Goal: Task Accomplishment & Management: Manage account settings

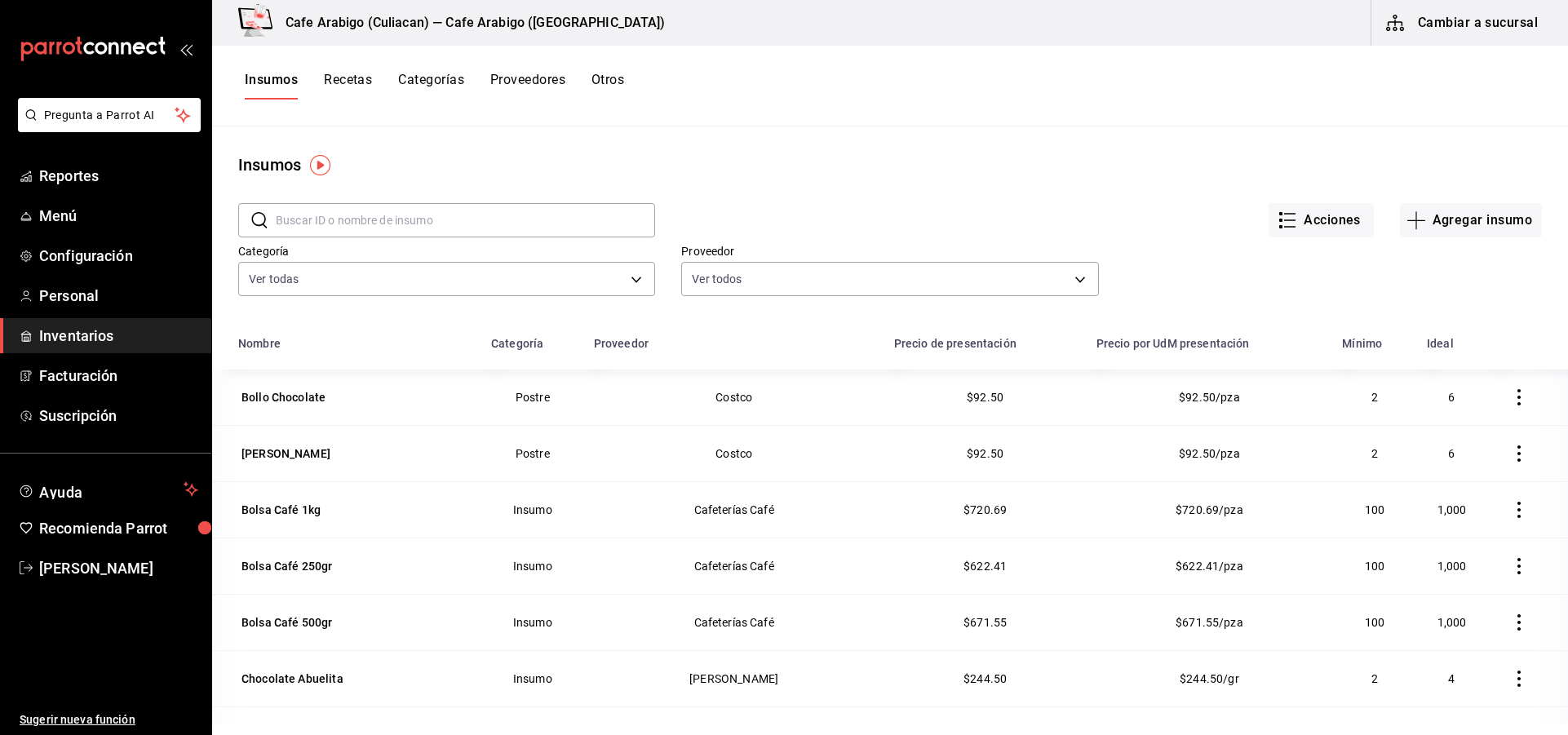
click at [364, 82] on button "Recetas" at bounding box center [347, 85] width 48 height 28
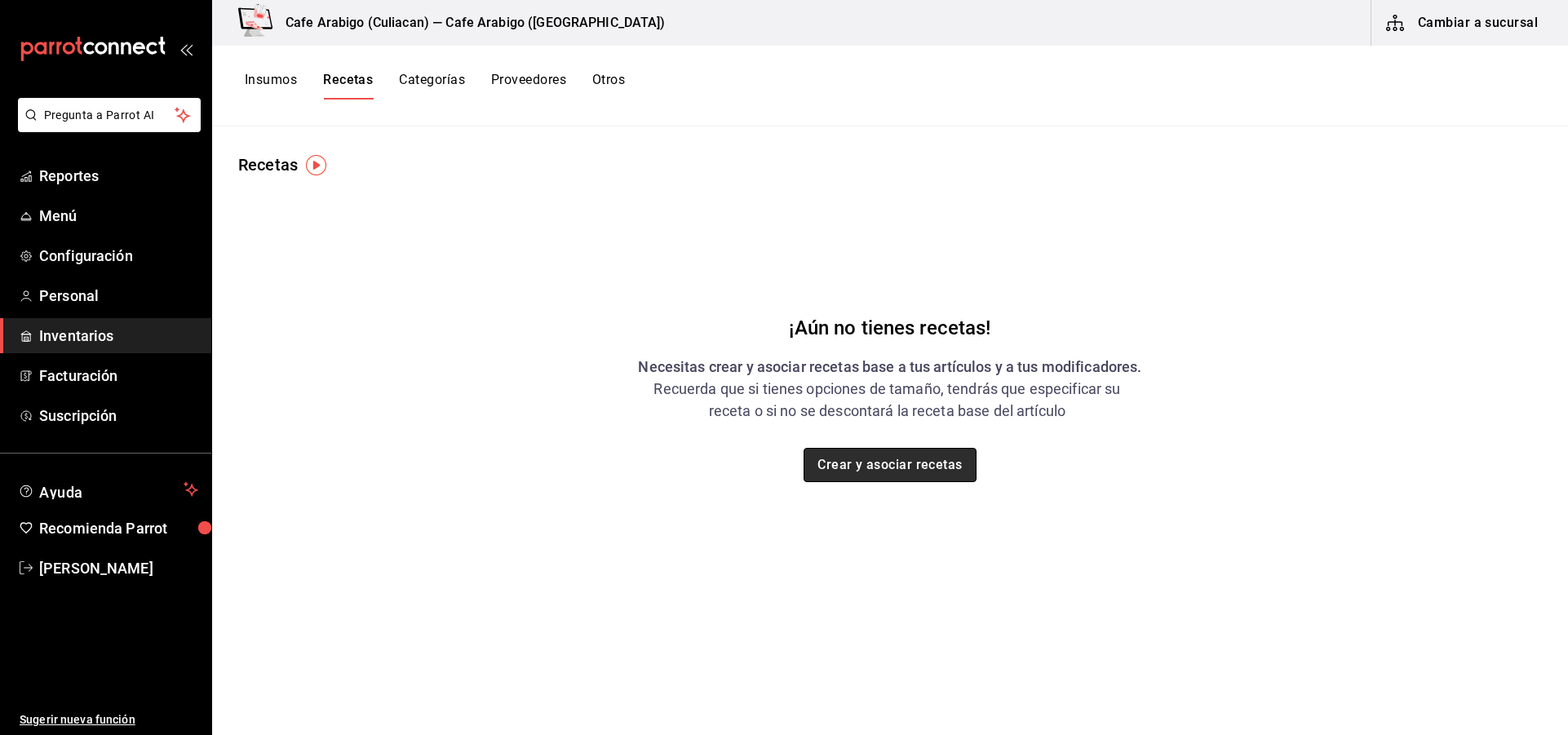
click at [897, 473] on button "Crear y asociar recetas" at bounding box center [890, 465] width 173 height 34
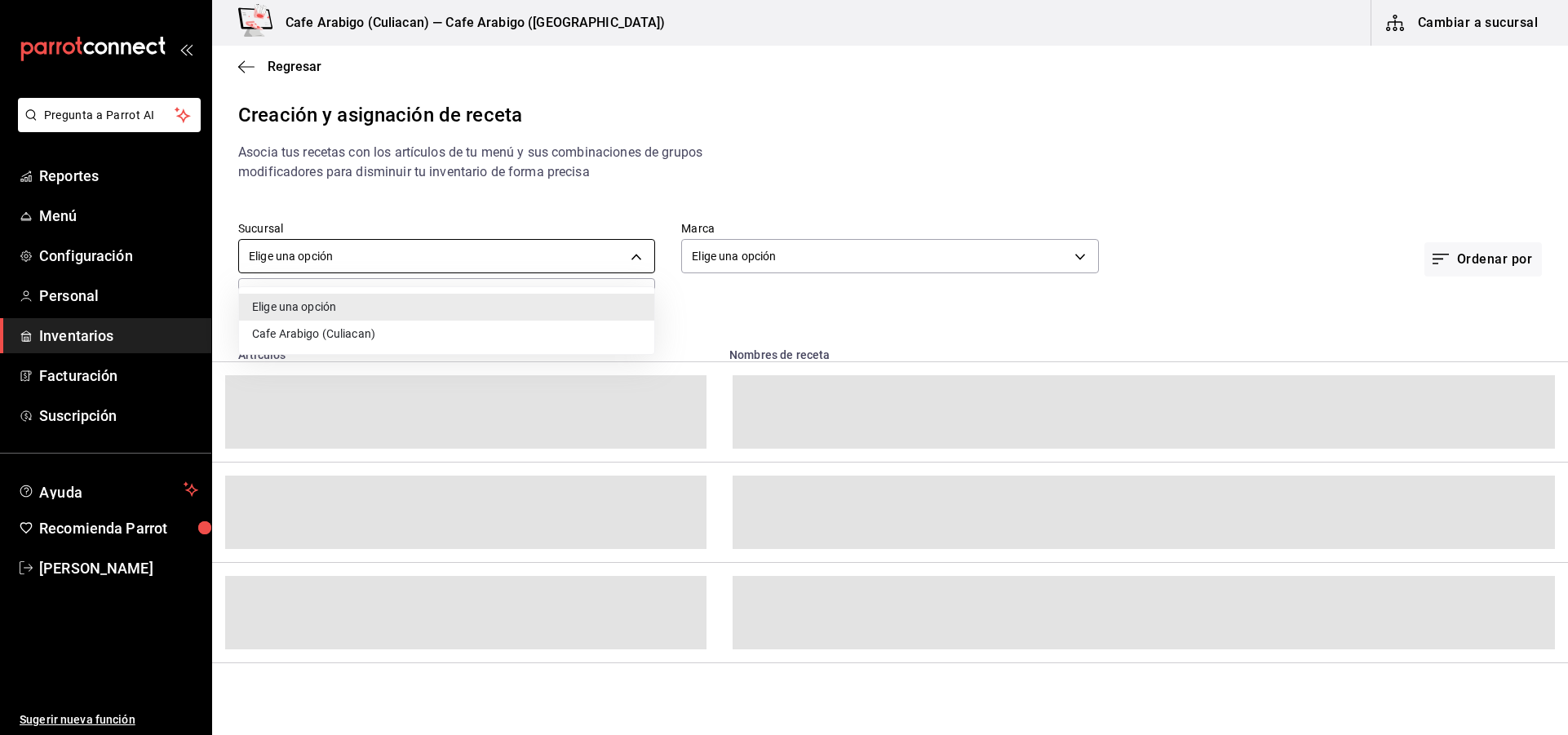
click at [635, 265] on body "Pregunta a Parrot AI Reportes Menú Configuración Personal Inventarios Facturaci…" at bounding box center [784, 353] width 1568 height 707
click at [431, 337] on li "Cafe Arabigo (Culiacan)" at bounding box center [446, 334] width 415 height 27
type input "e6ec4f88-5236-480d-9f2b-11ef2e86a961"
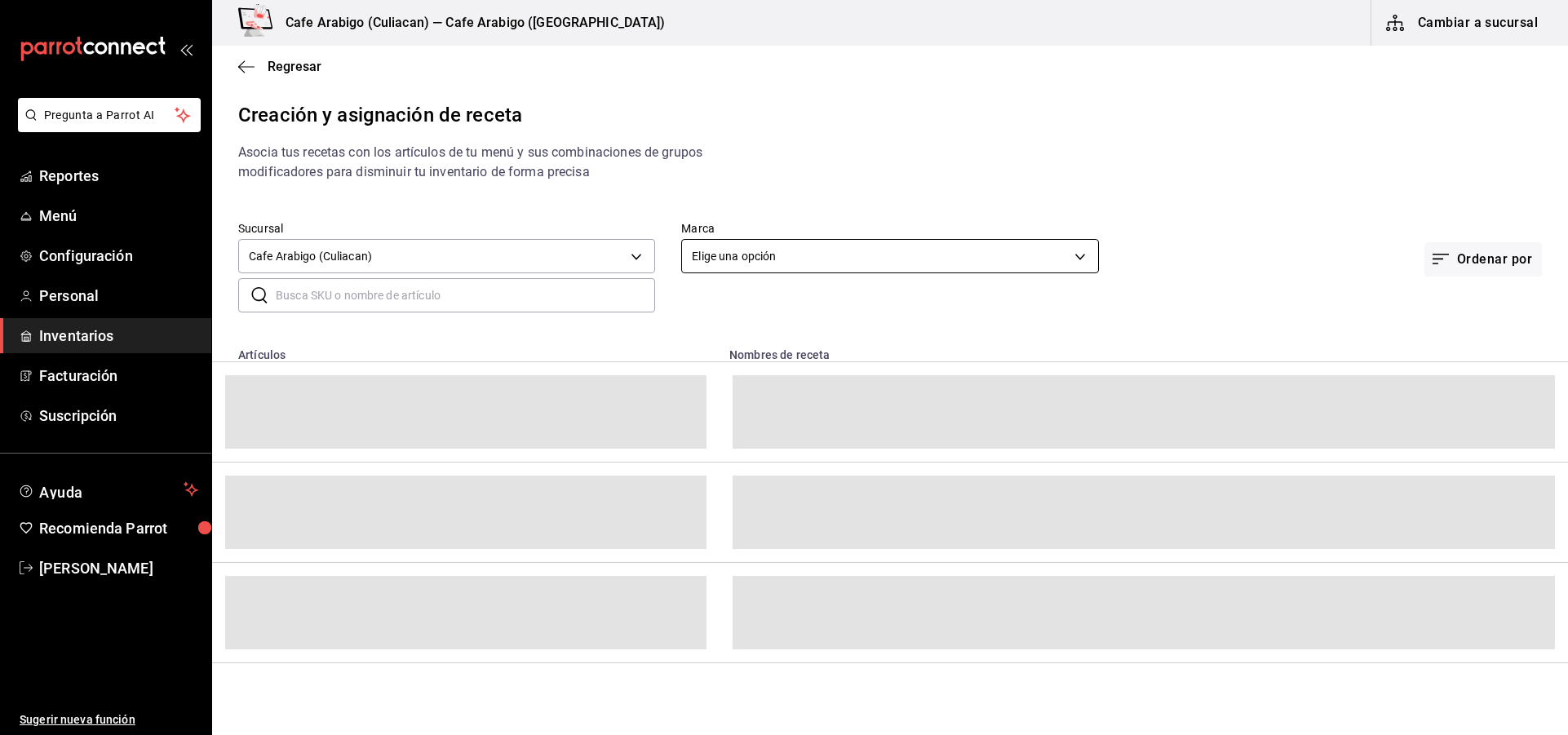
click at [767, 267] on body "Pregunta a Parrot AI Reportes Menú Configuración Personal Inventarios Facturaci…" at bounding box center [784, 353] width 1568 height 707
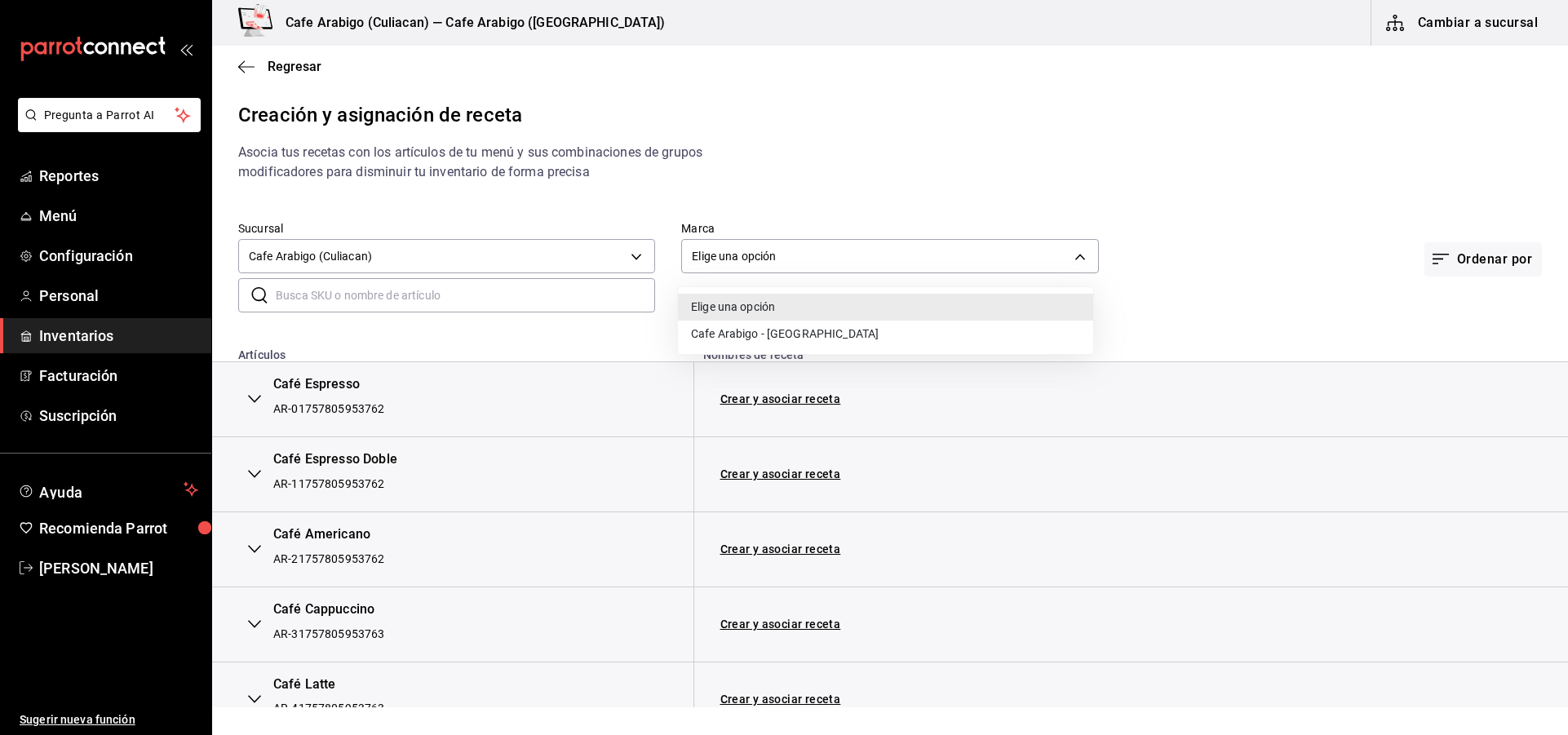
click at [774, 332] on li "Cafe Arabigo - Culiacan" at bounding box center [885, 334] width 415 height 27
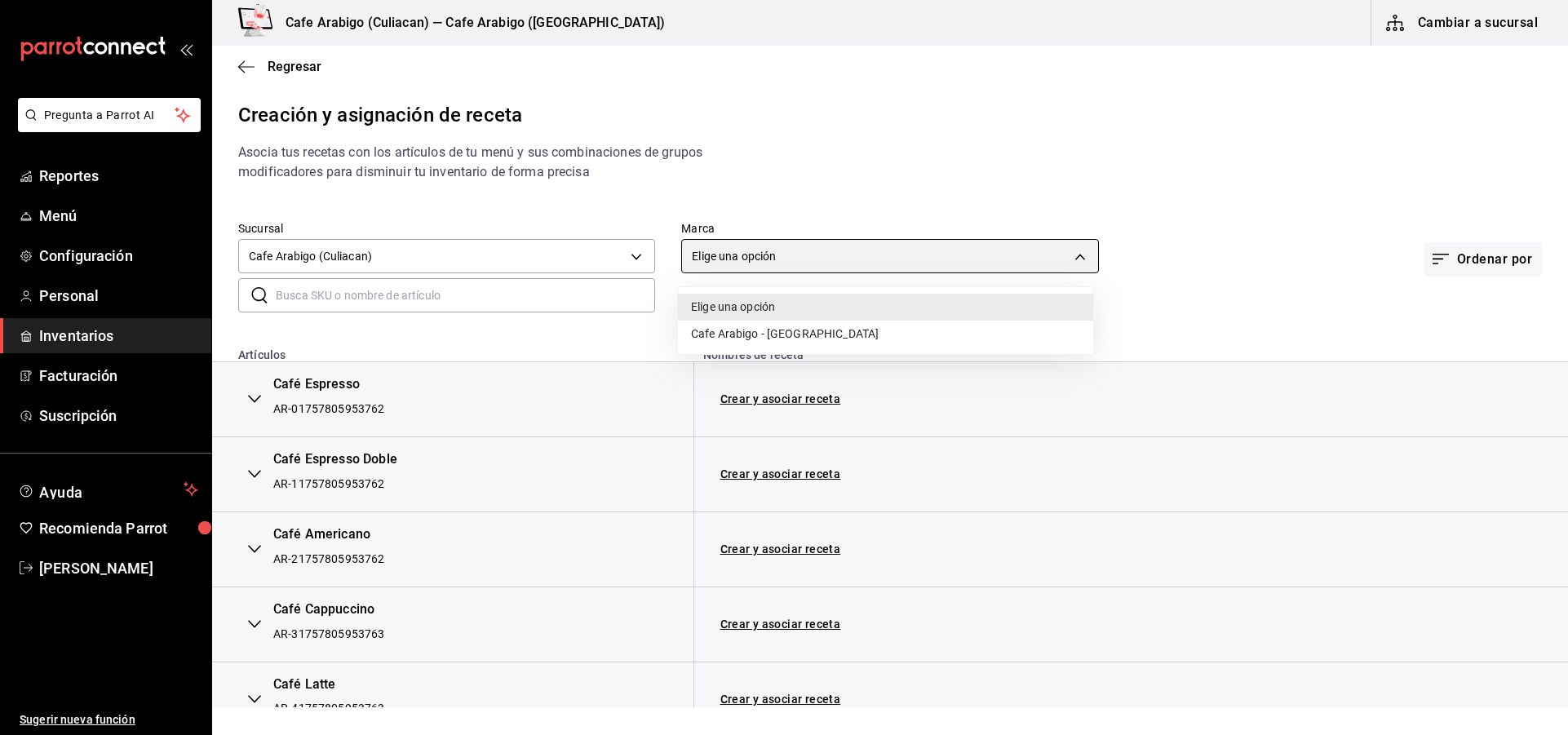
type input "1a26ee8f-1fb4-49c3-b11e-17f6b3e6dad2"
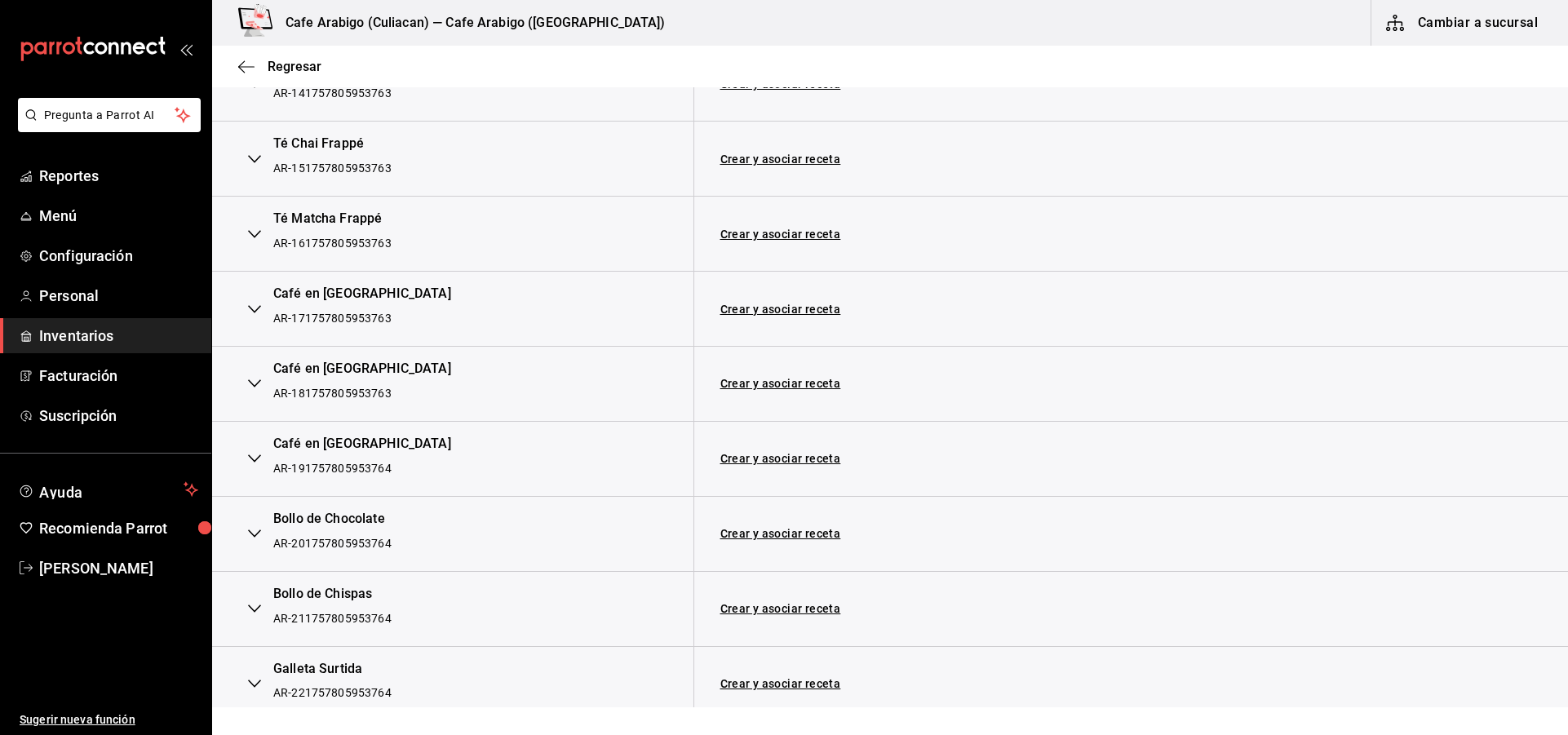
scroll to position [1455, 0]
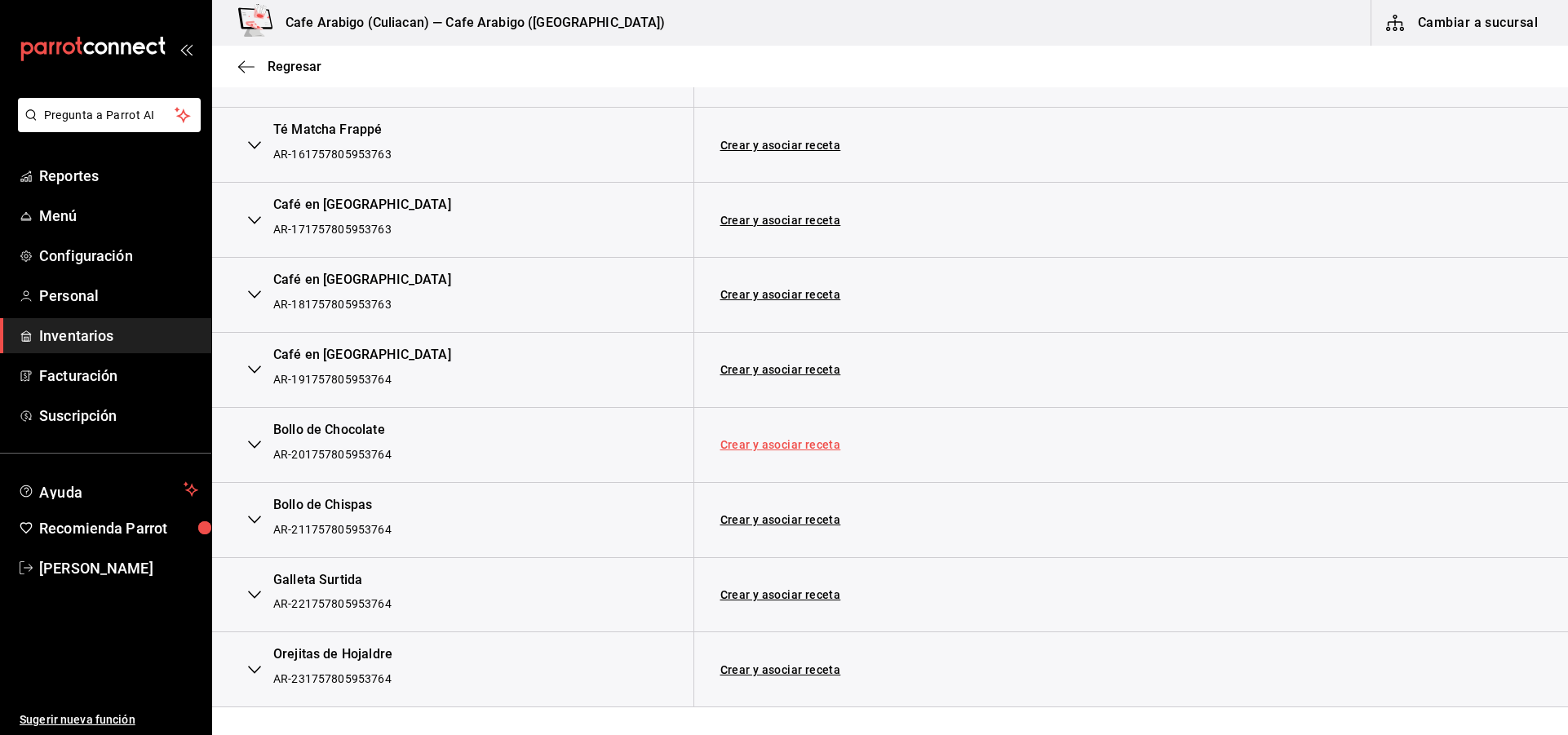
click at [775, 448] on link "Crear y asociar receta" at bounding box center [781, 445] width 121 height 12
click at [829, 447] on link "Receta Bollo de Chocolate" at bounding box center [793, 445] width 145 height 13
click at [1294, 447] on link "Quitar receta" at bounding box center [1292, 445] width 72 height 12
click at [1292, 443] on link "Quitar receta" at bounding box center [1292, 445] width 72 height 12
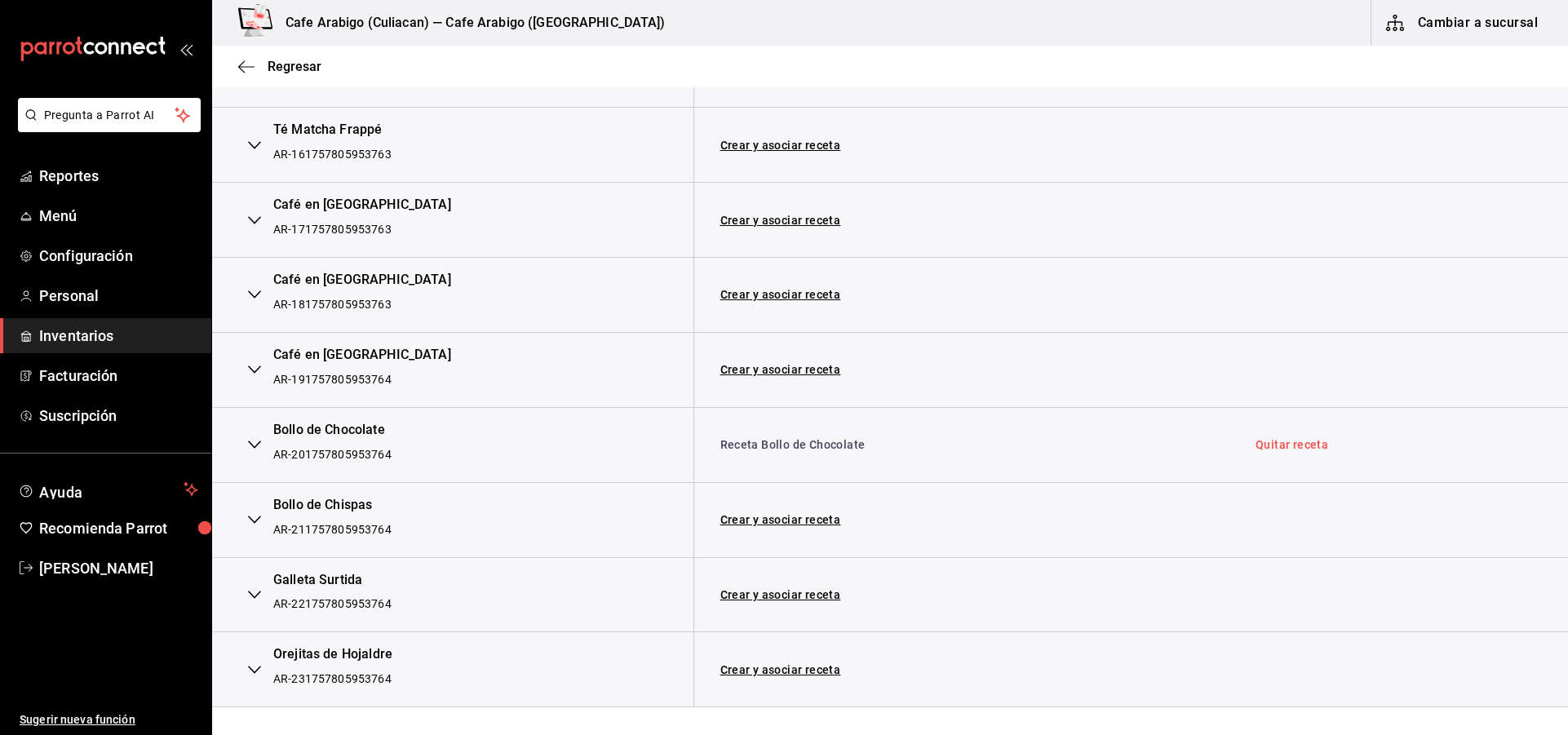
click at [1292, 443] on link "Quitar receta" at bounding box center [1292, 445] width 72 height 12
click at [784, 445] on link "Receta Bollo de Chocolate" at bounding box center [793, 445] width 145 height 13
click at [1280, 440] on link "Quitar receta" at bounding box center [1292, 445] width 72 height 12
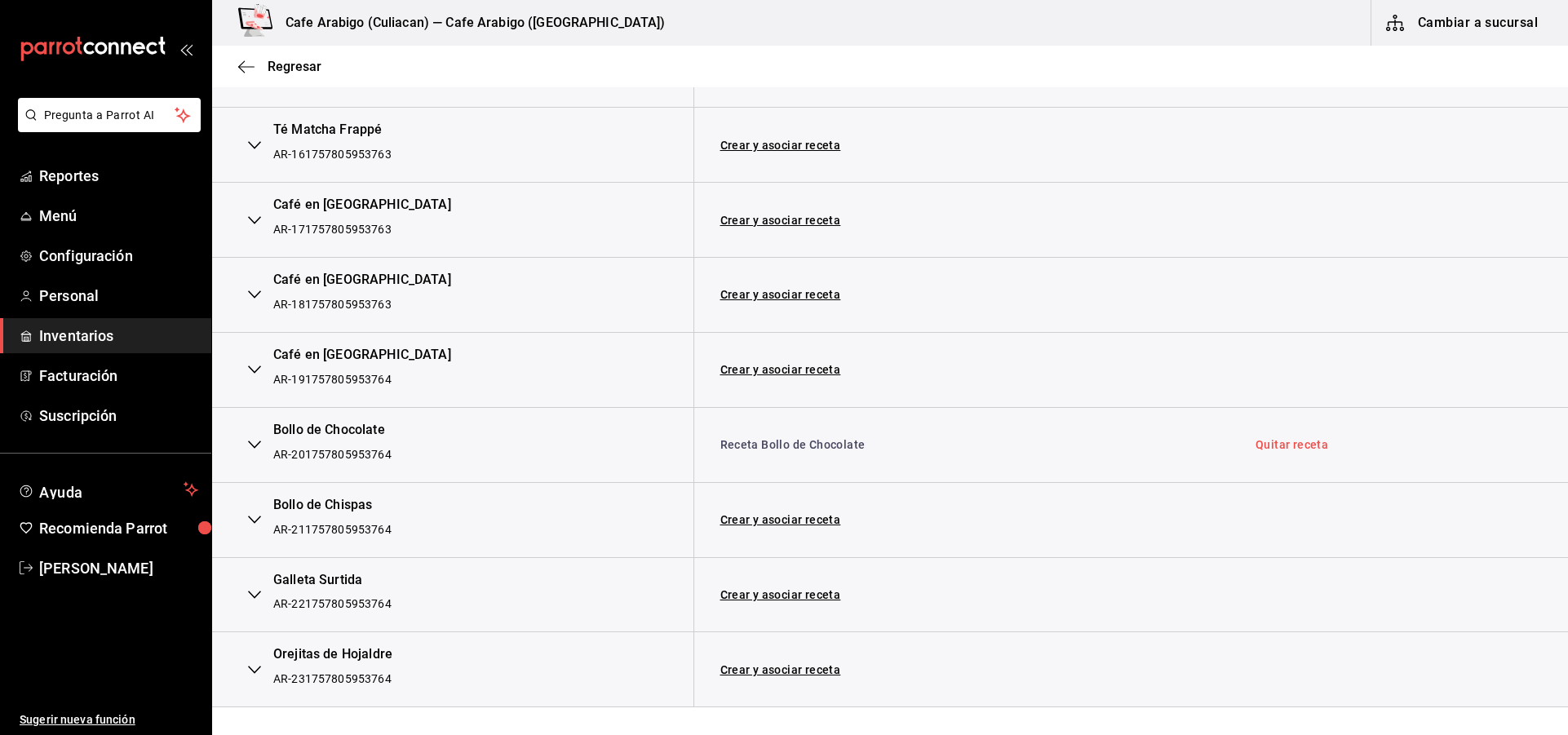
scroll to position [1436, 0]
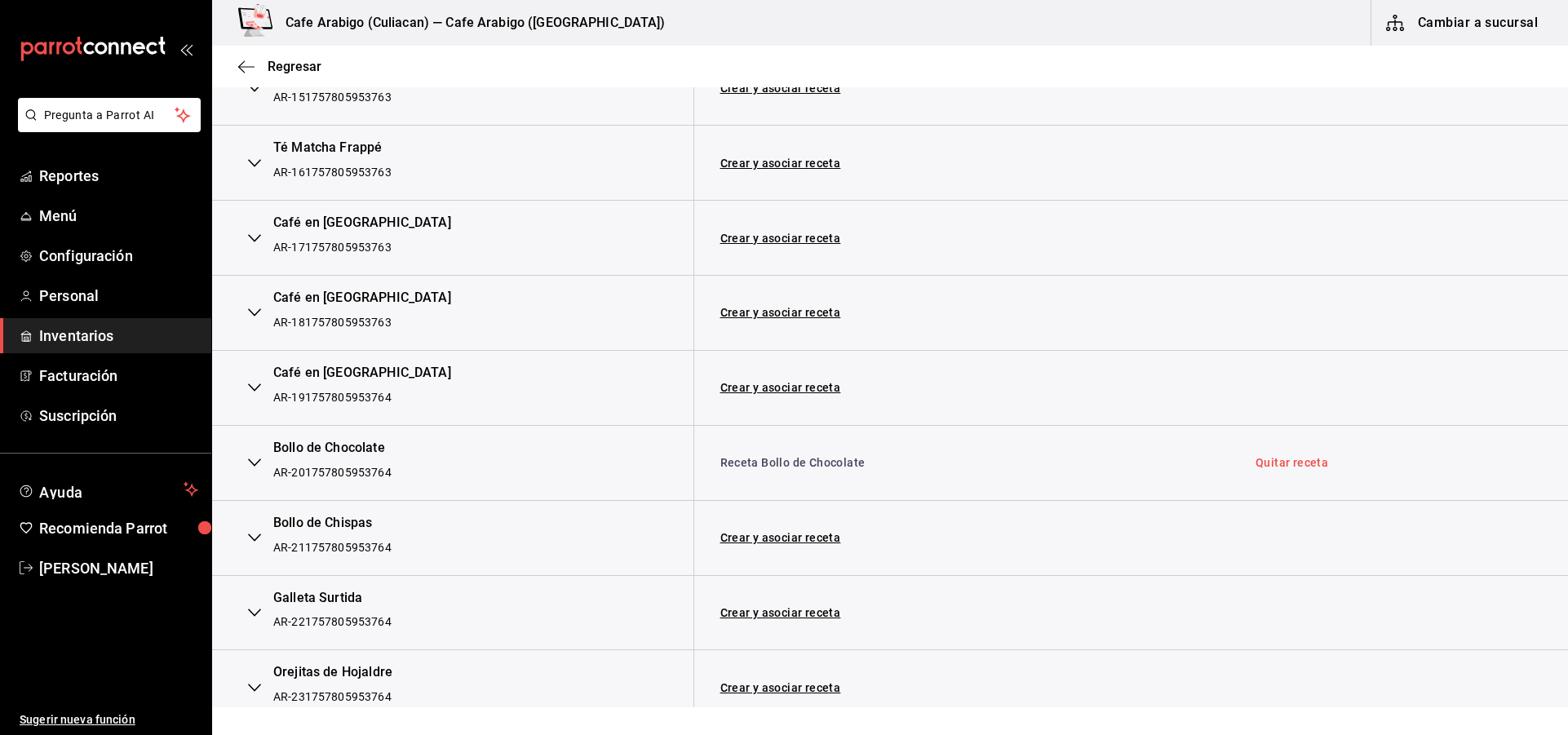
click at [89, 333] on span "Inventarios" at bounding box center [119, 336] width 159 height 22
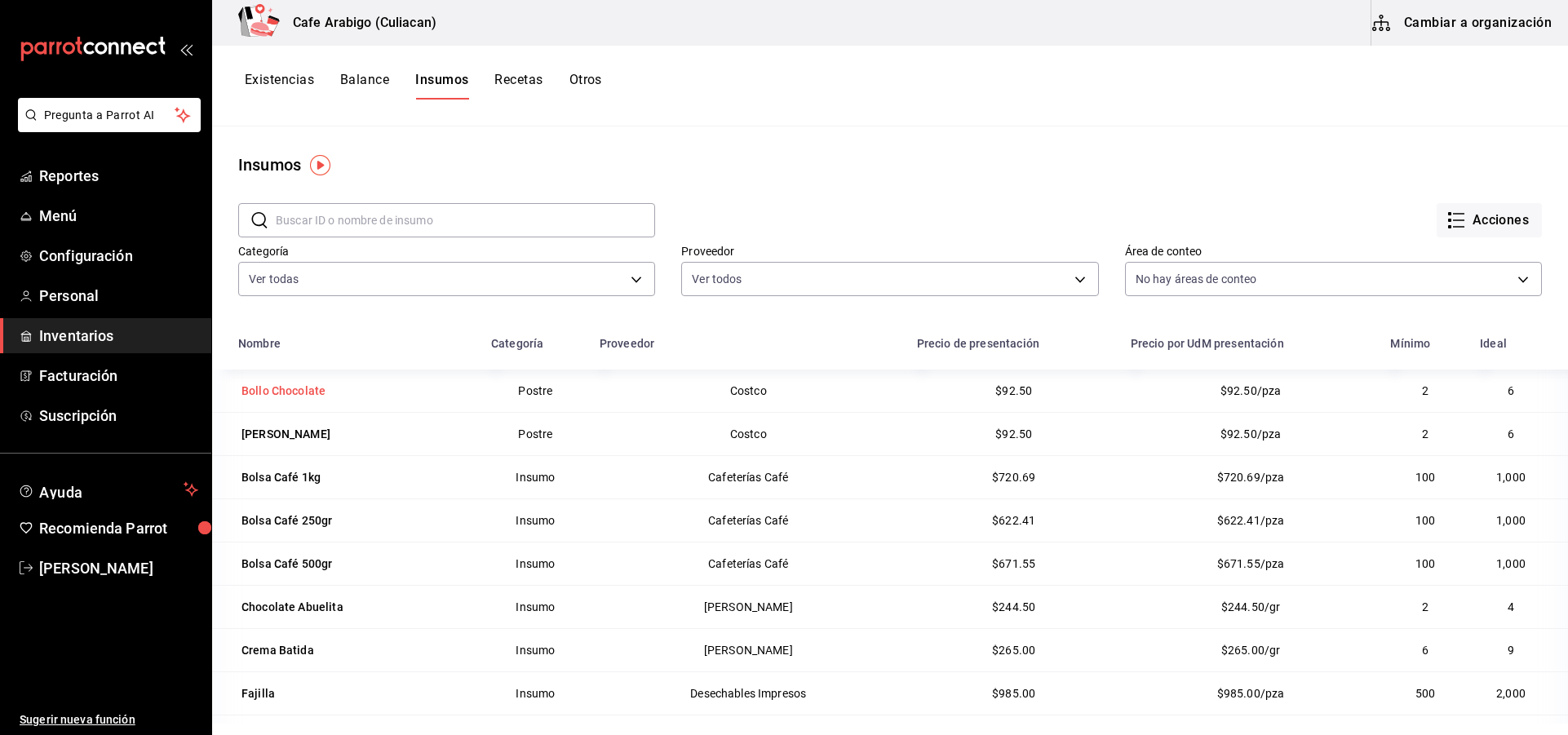
click at [314, 391] on div "Bollo Chocolate" at bounding box center [283, 390] width 84 height 16
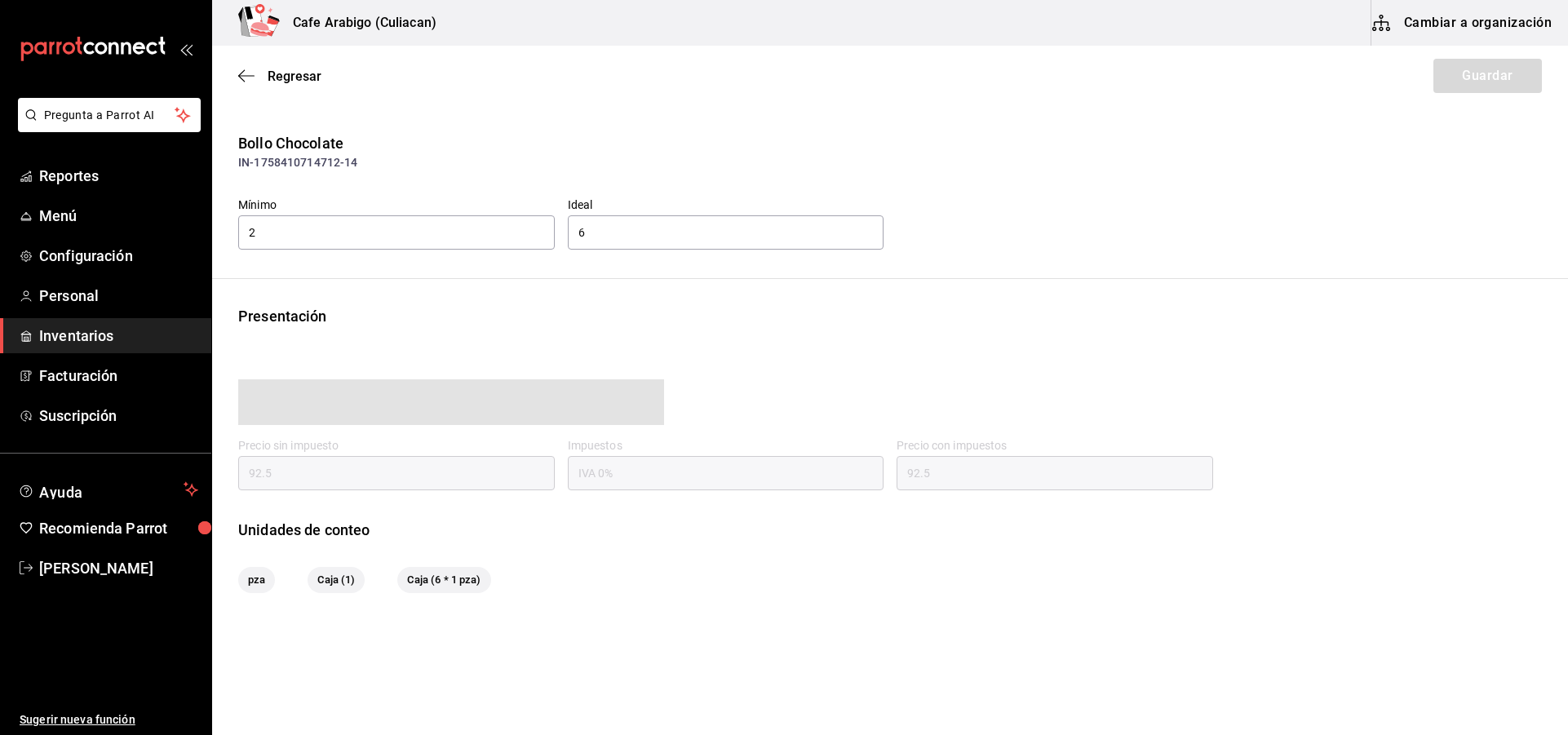
type input "92.50"
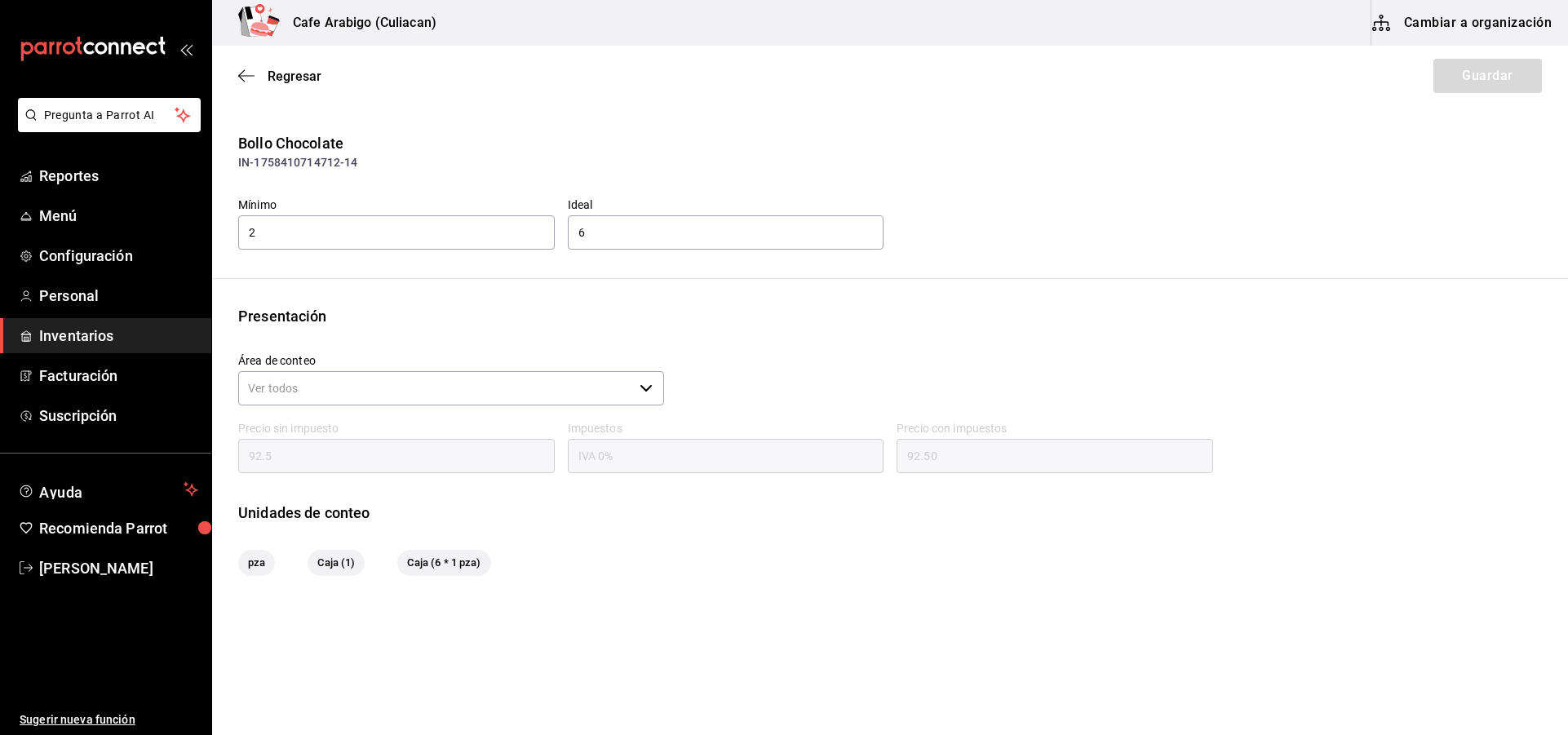
click at [551, 400] on input "Área de conteo" at bounding box center [436, 389] width 395 height 34
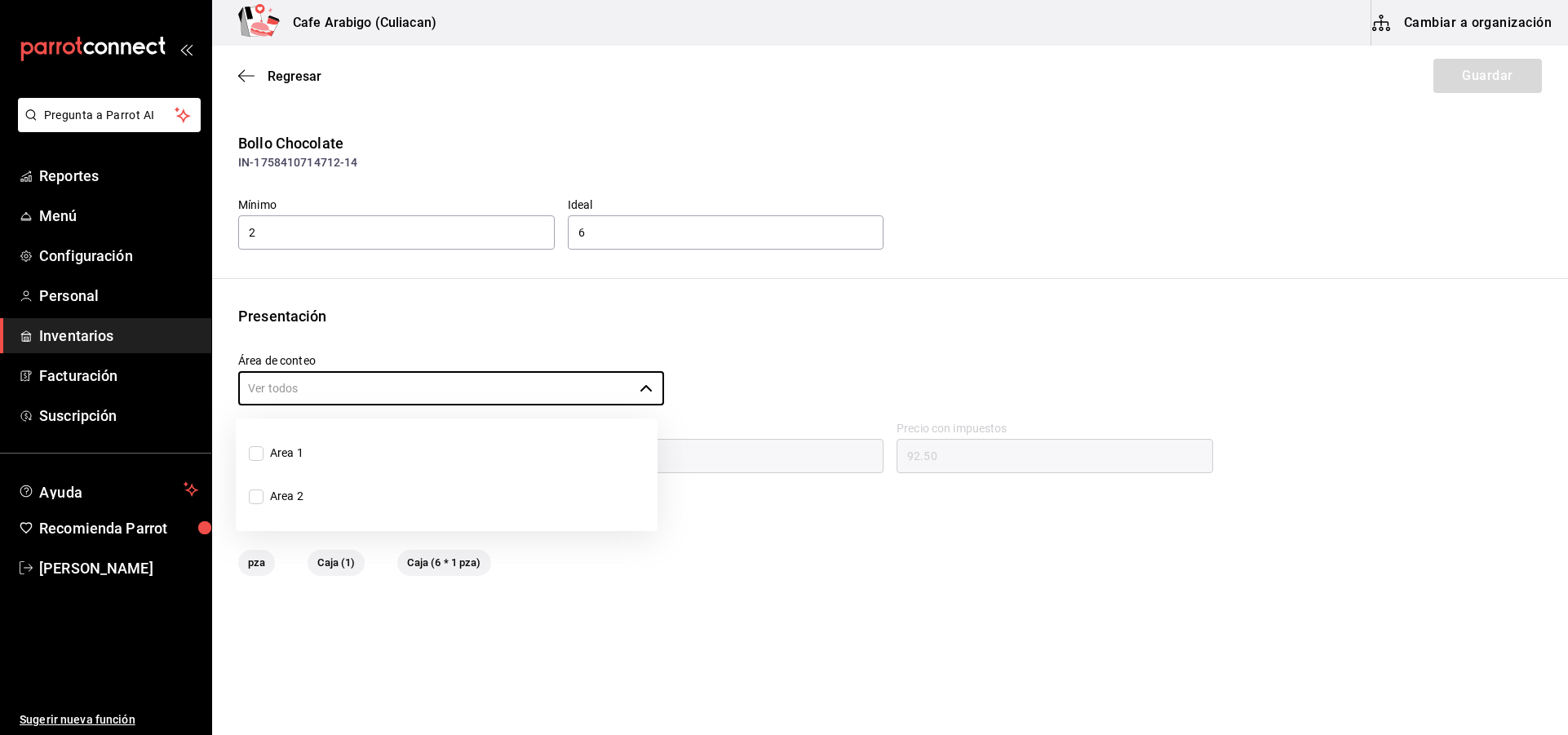
click at [651, 410] on div "Impuestos IVA 0%" at bounding box center [720, 442] width 330 height 68
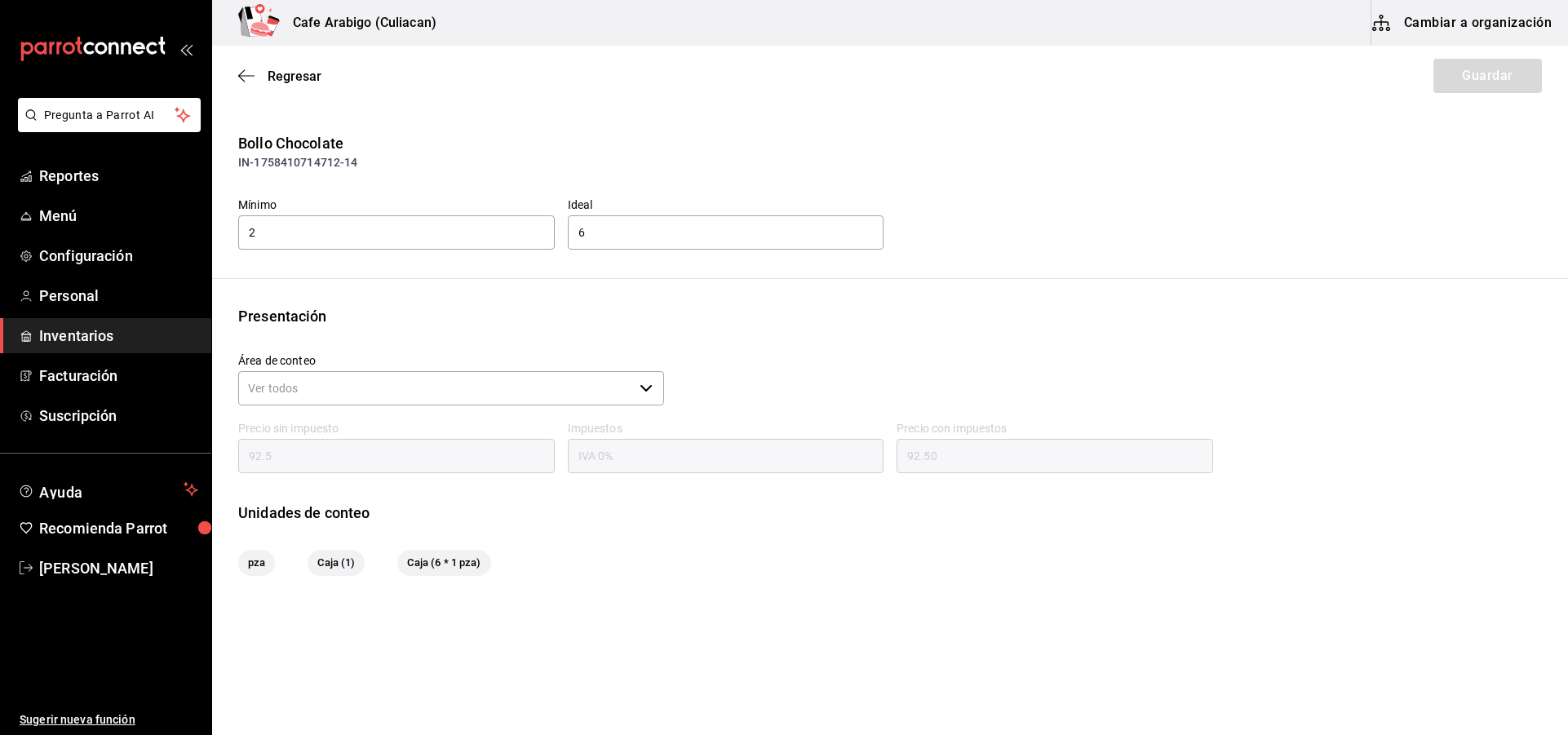
click at [511, 464] on input "92.5" at bounding box center [396, 456] width 317 height 34
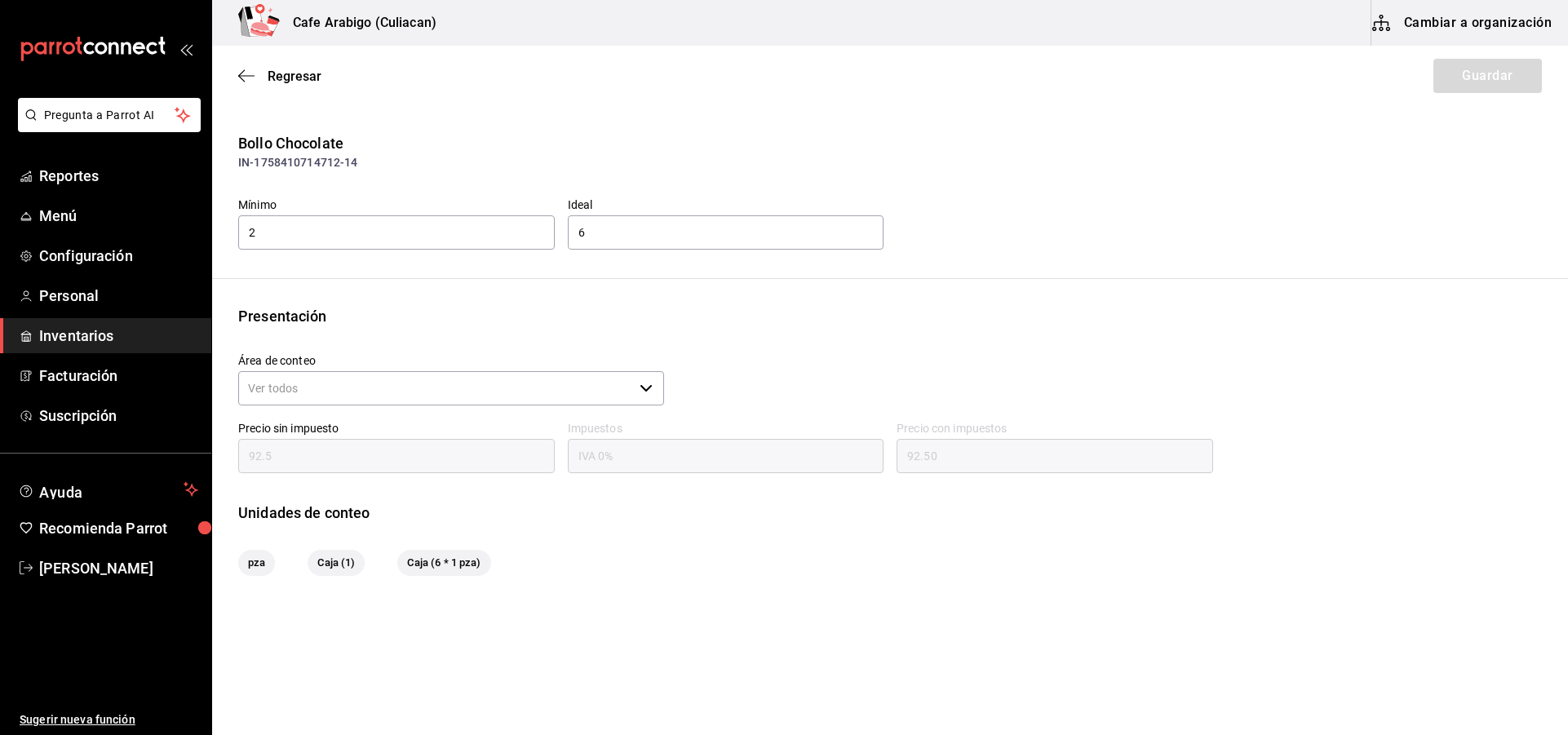
click at [394, 454] on input "92.5" at bounding box center [396, 456] width 317 height 34
click at [333, 564] on span "Caja (1)" at bounding box center [336, 563] width 57 height 16
click at [434, 557] on span "Caja (6 * 1 pza)" at bounding box center [444, 563] width 93 height 16
click at [251, 566] on span "pza" at bounding box center [256, 563] width 37 height 16
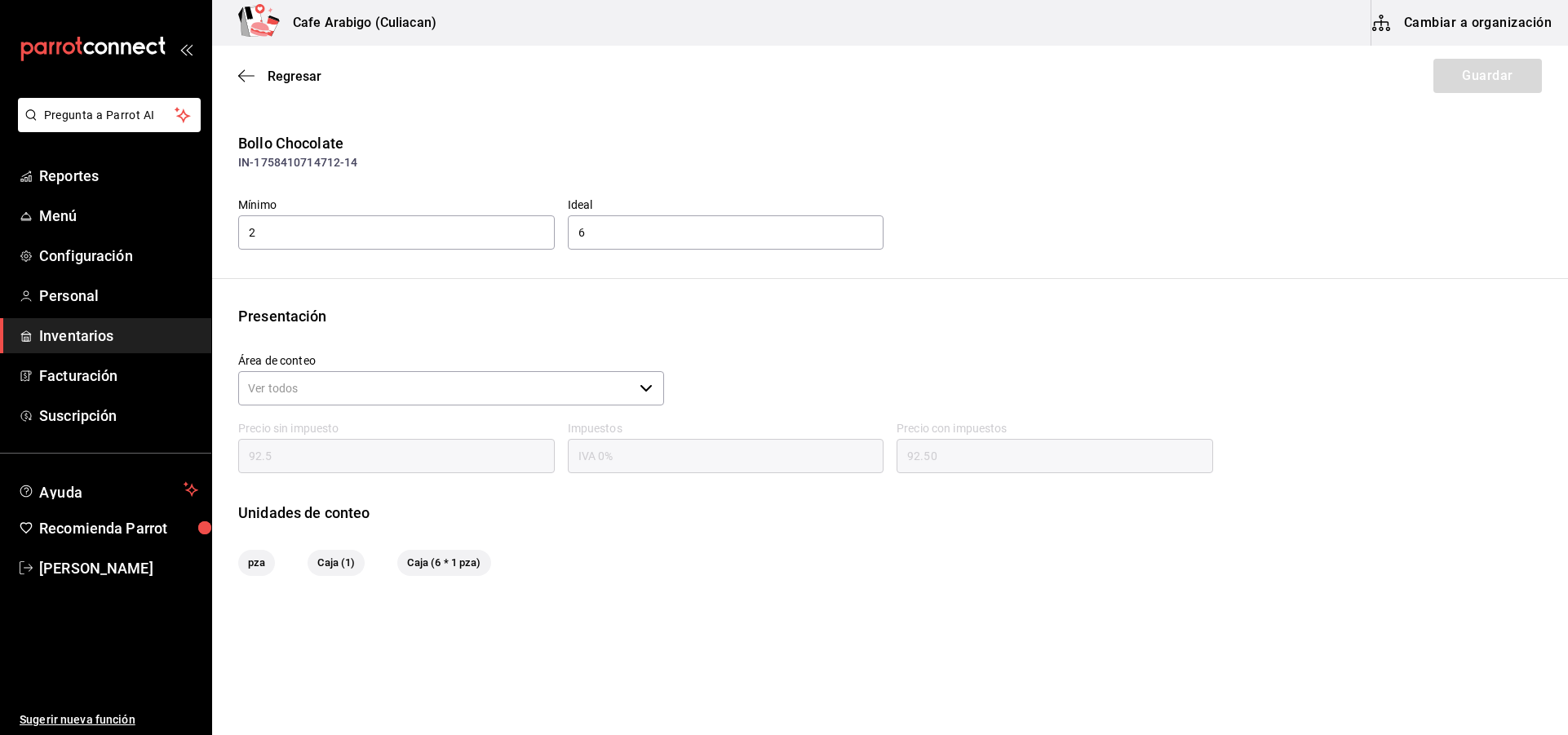
click at [787, 365] on div "Área de conteo ​" at bounding box center [884, 374] width 1317 height 68
click at [268, 80] on span "Regresar" at bounding box center [294, 77] width 54 height 15
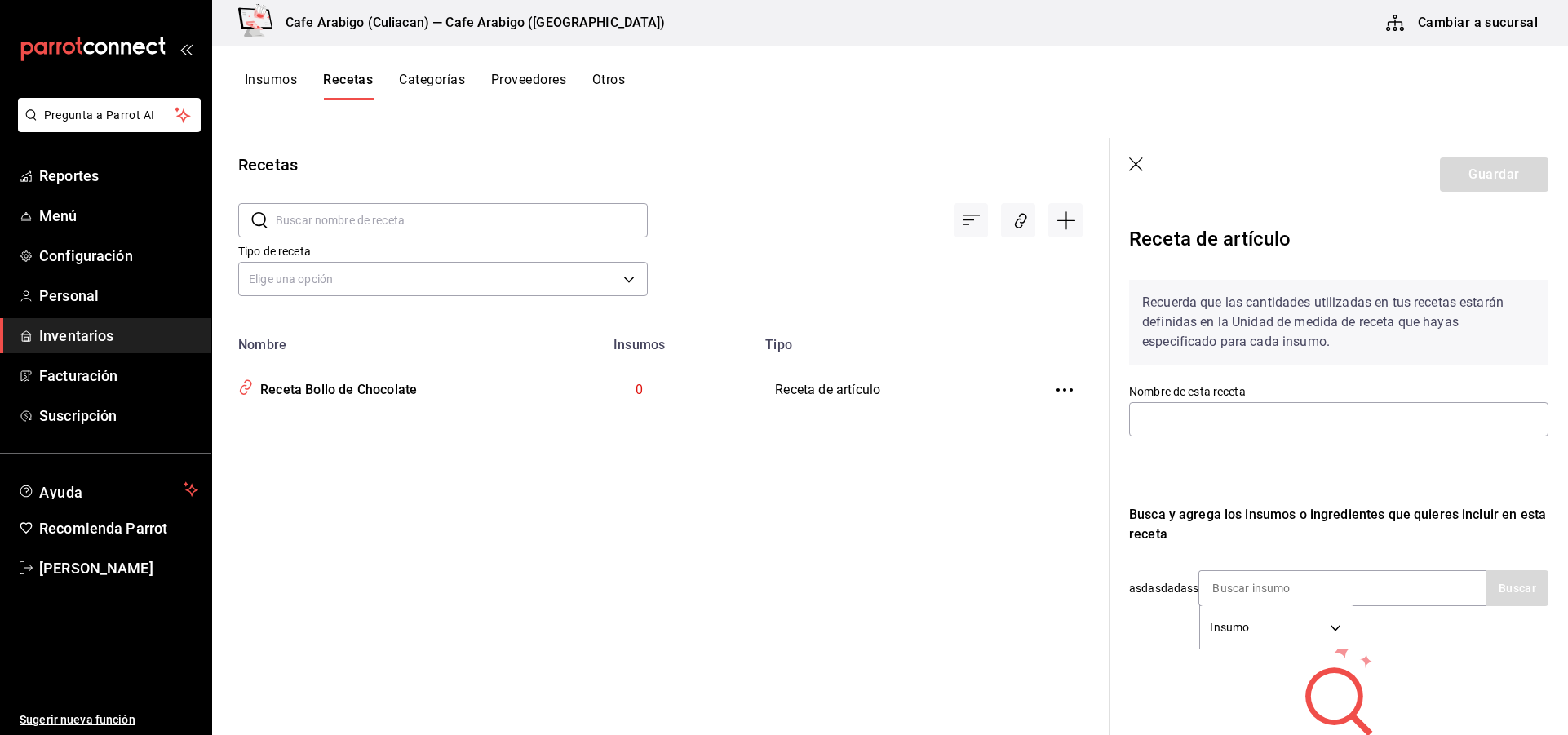
type input "Receta Bollo de Chocolate"
click at [573, 278] on body "Pregunta a Parrot AI Reportes Menú Configuración Personal Inventarios Facturaci…" at bounding box center [784, 362] width 1568 height 724
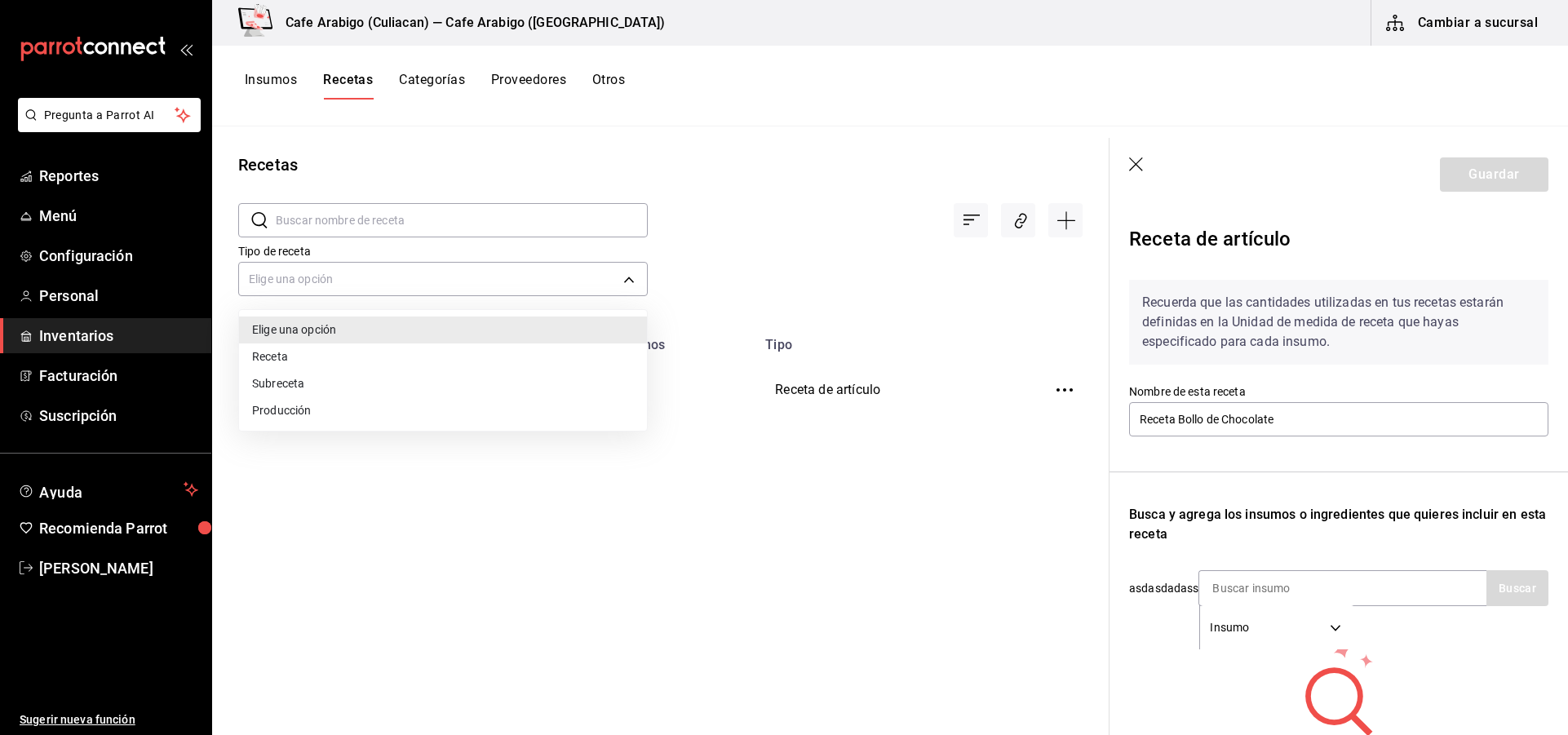
click at [272, 363] on li "Receta" at bounding box center [442, 357] width 408 height 27
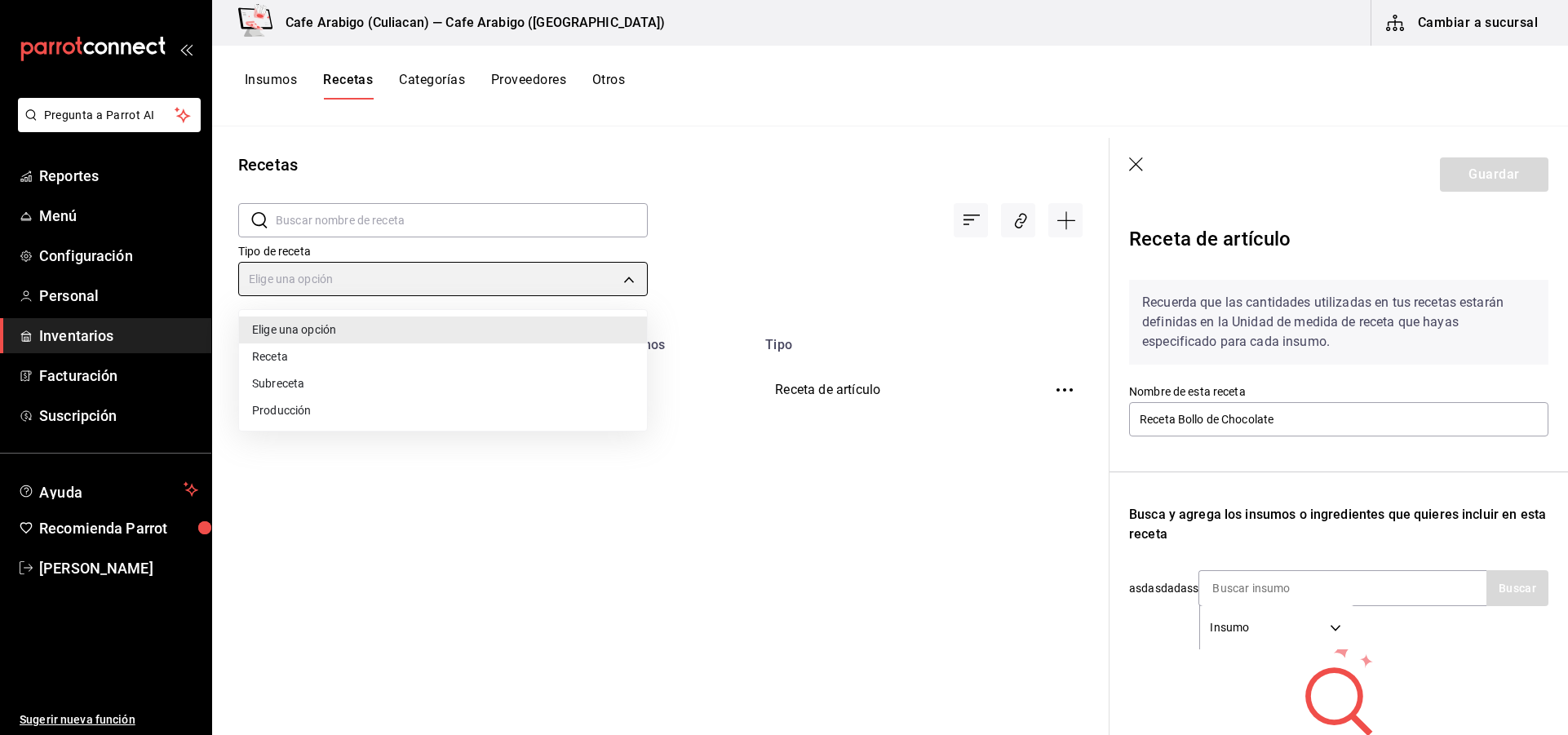
type input "PRODUCT"
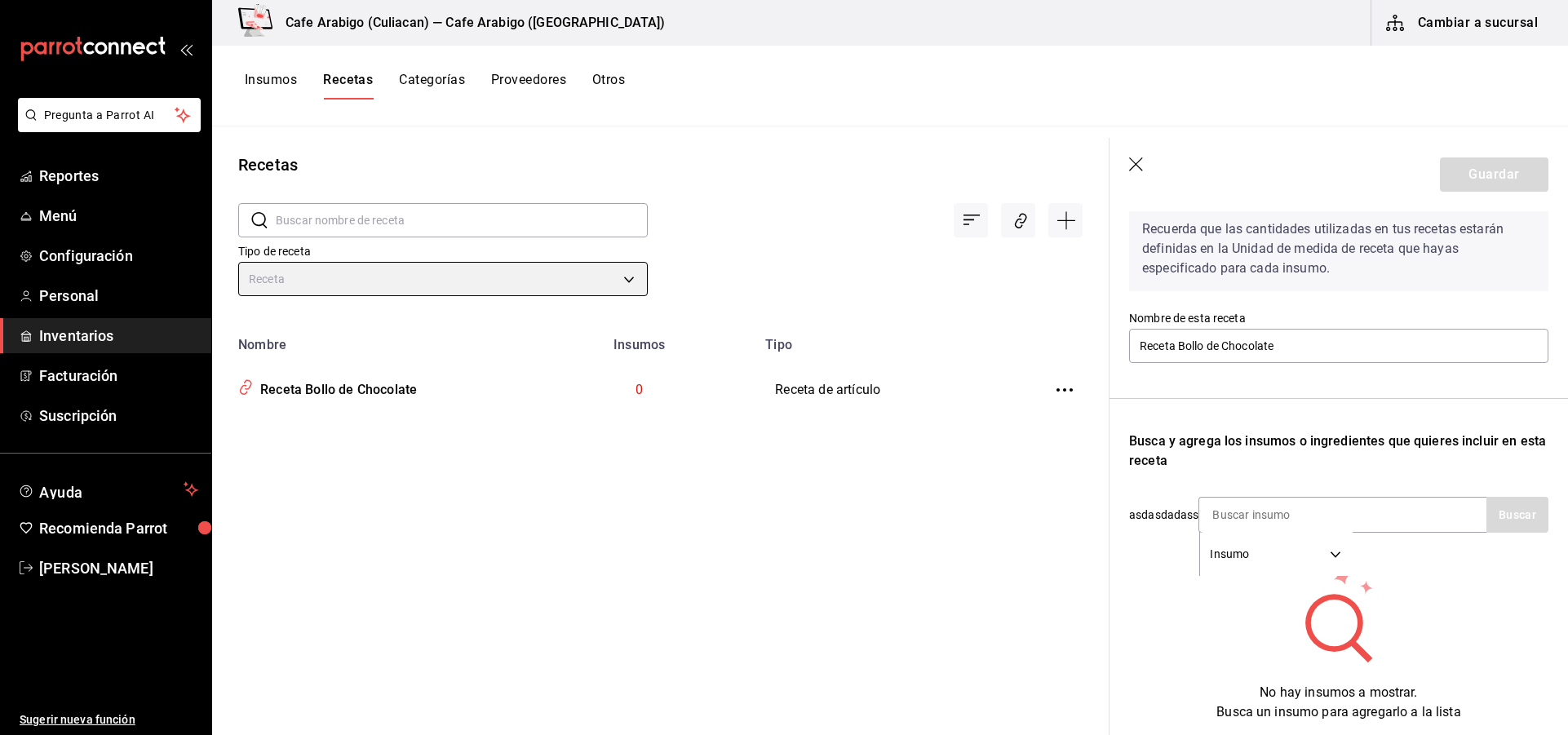
scroll to position [138, 0]
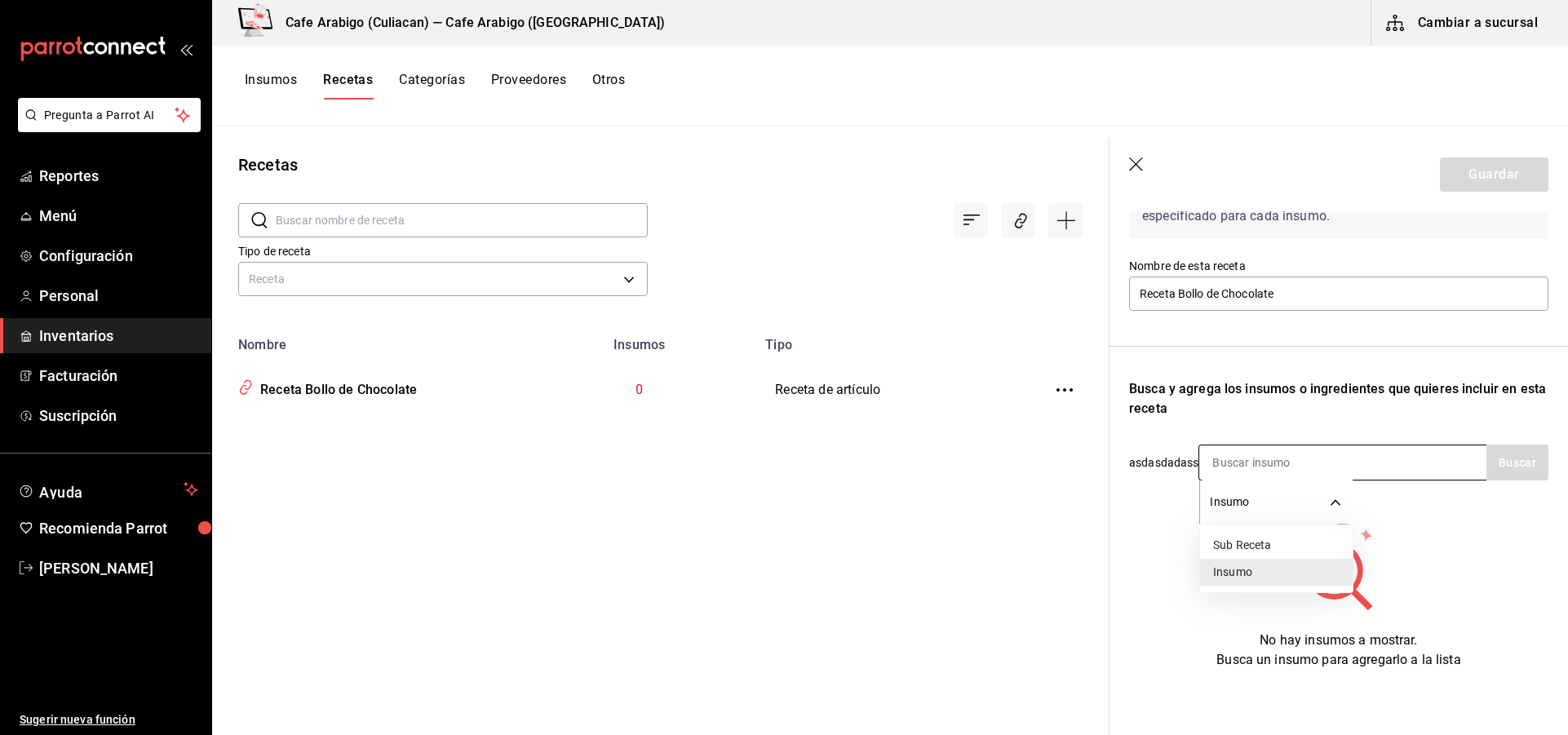
click at [1327, 489] on body "Pregunta a Parrot AI Reportes Menú Configuración Personal Inventarios Facturaci…" at bounding box center [784, 362] width 1568 height 724
click at [1238, 574] on li "Insumo" at bounding box center [1276, 573] width 152 height 27
click at [1244, 459] on input at bounding box center [1281, 463] width 163 height 34
click at [1243, 487] on body "Pregunta a Parrot AI Reportes Menú Configuración Personal Inventarios Facturaci…" at bounding box center [784, 362] width 1568 height 724
click at [1247, 456] on div at bounding box center [784, 368] width 1568 height 735
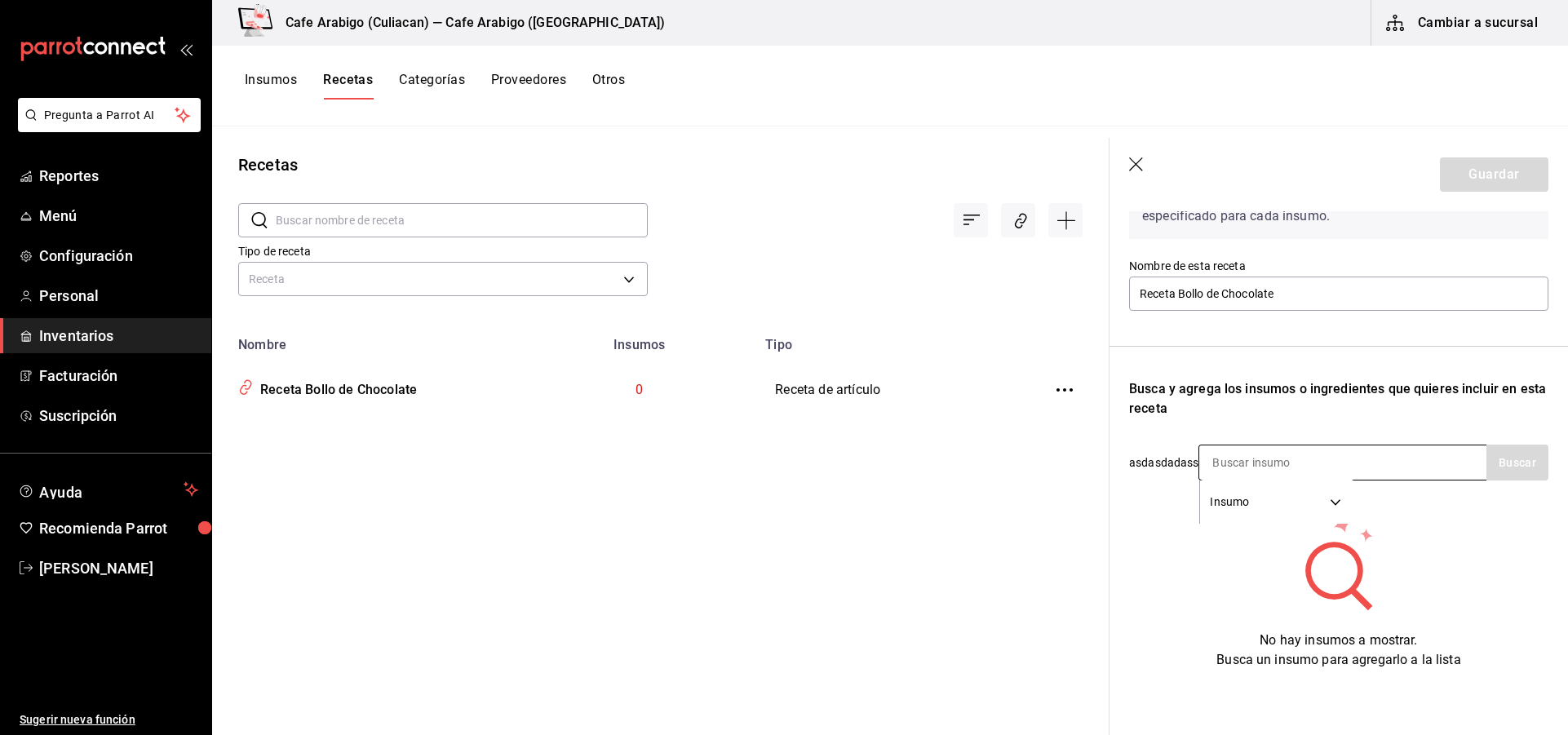
click at [1243, 454] on input at bounding box center [1281, 463] width 163 height 34
type input "bollo"
click at [1524, 445] on button "Buscar" at bounding box center [1518, 463] width 62 height 36
click at [1322, 493] on body "Pregunta a Parrot AI Reportes Menú Configuración Personal Inventarios Facturaci…" at bounding box center [784, 362] width 1568 height 724
click at [1566, 299] on div at bounding box center [784, 368] width 1568 height 735
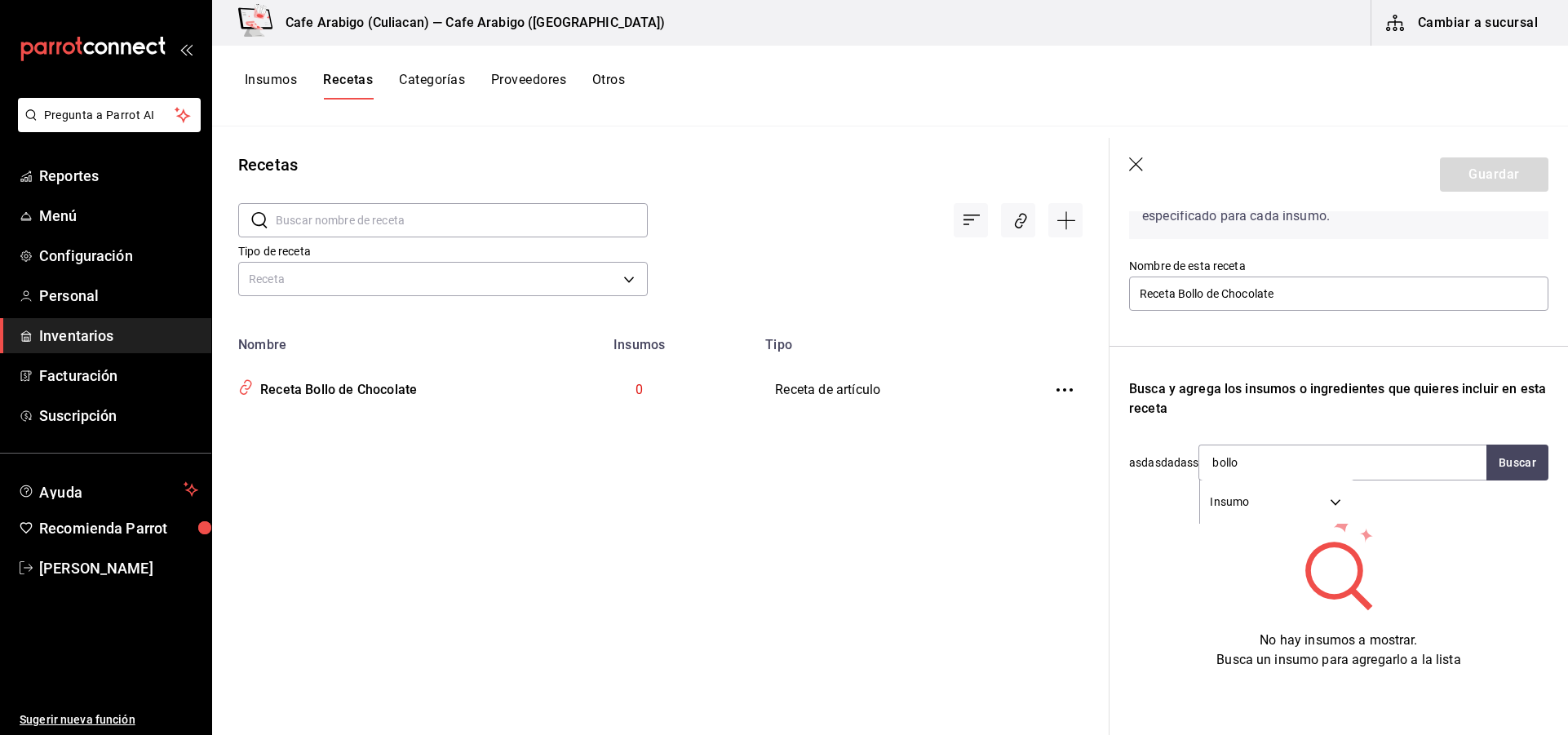
click at [1132, 160] on icon "button" at bounding box center [1137, 165] width 16 height 16
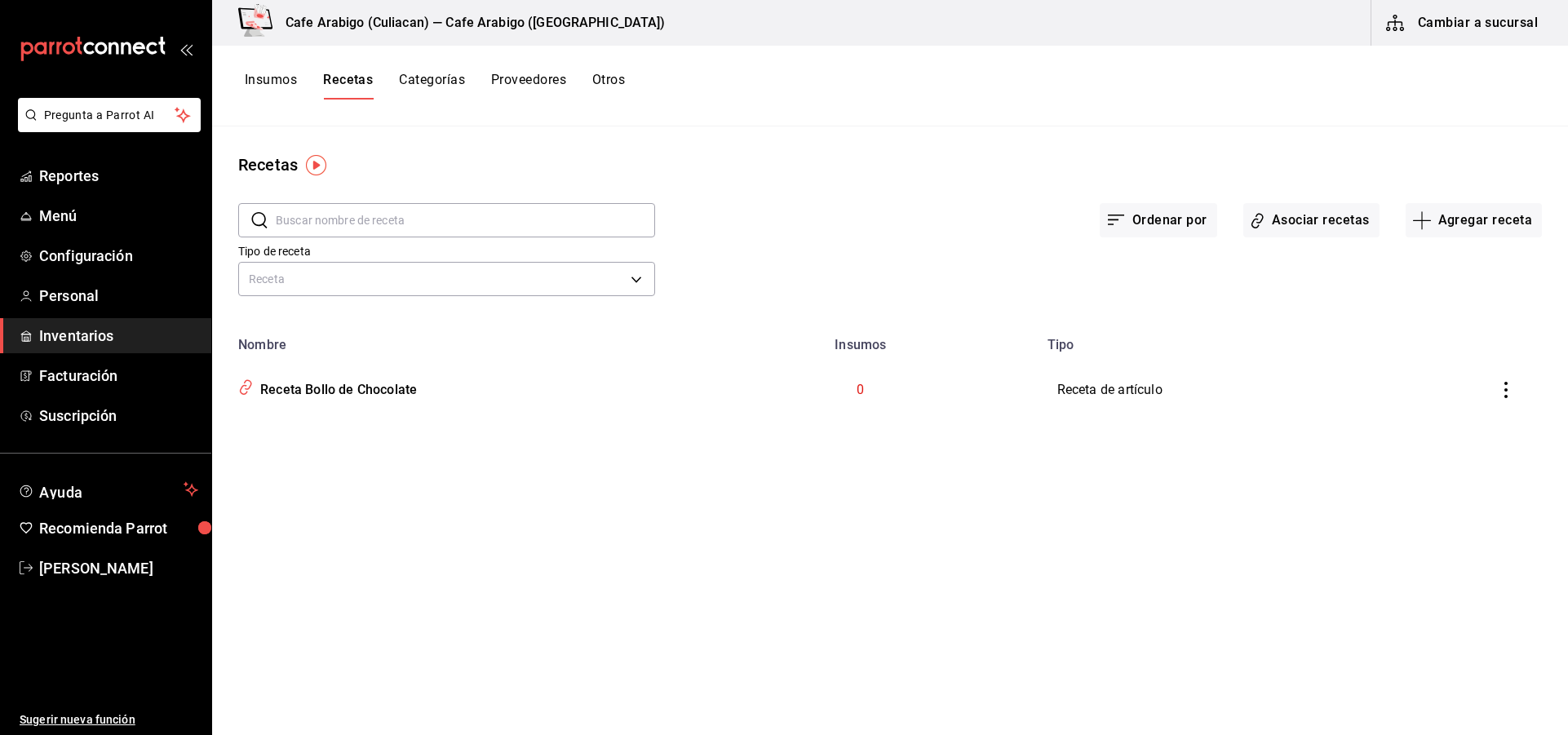
click at [1507, 389] on icon "inventoriesTable" at bounding box center [1506, 389] width 16 height 16
click at [1461, 419] on span "Eliminar" at bounding box center [1456, 413] width 41 height 13
click at [1447, 410] on span "Eliminar" at bounding box center [1456, 413] width 41 height 13
drag, startPoint x: 1447, startPoint y: 410, endPoint x: 1448, endPoint y: 420, distance: 10.0
click at [1448, 420] on span "Eliminar" at bounding box center [1442, 412] width 71 height 19
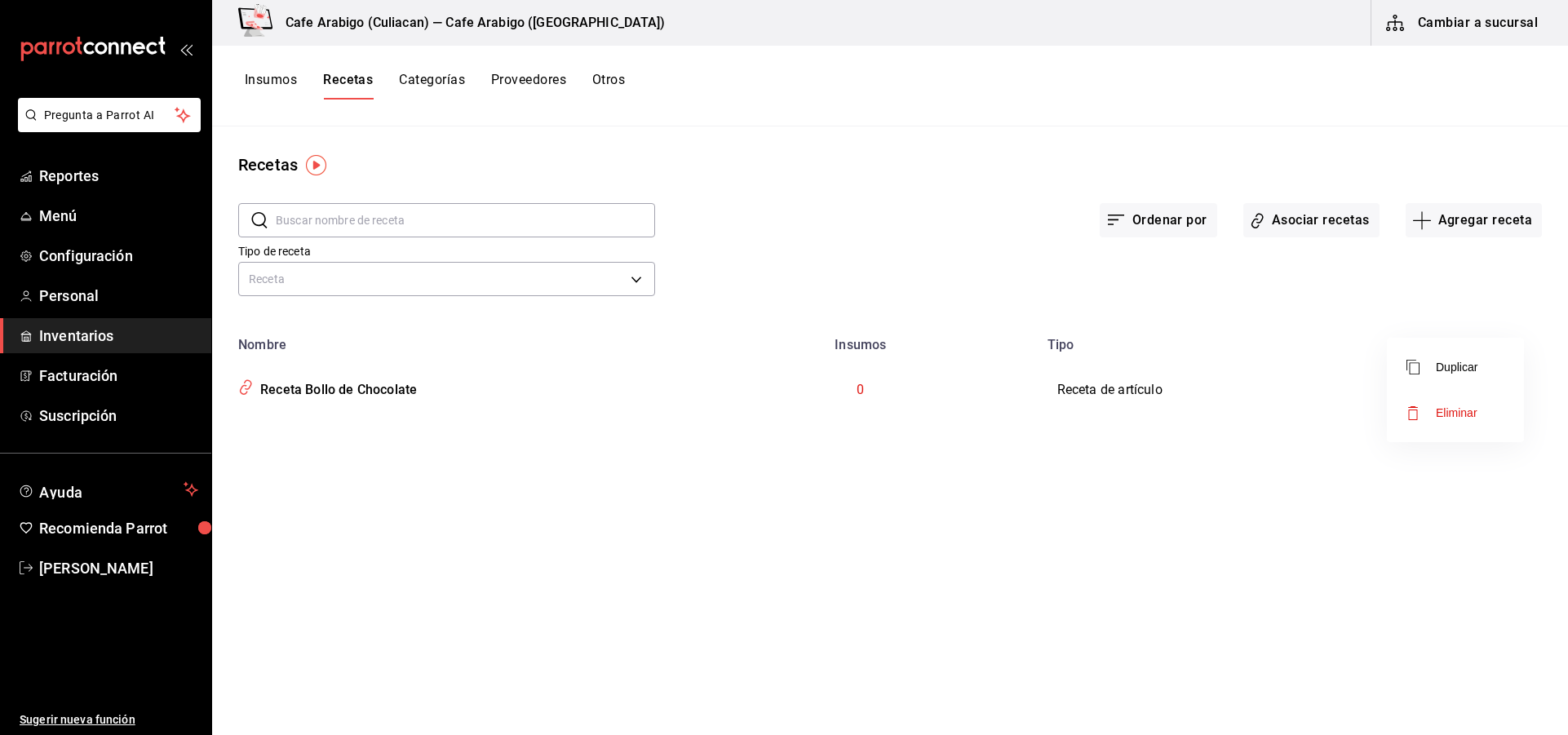
click at [1412, 414] on icon "button" at bounding box center [1412, 412] width 19 height 19
click at [1463, 219] on div at bounding box center [784, 368] width 1568 height 735
click at [1430, 219] on icon "button" at bounding box center [1422, 219] width 19 height 19
click at [1423, 265] on span "Receta" at bounding box center [1473, 266] width 137 height 17
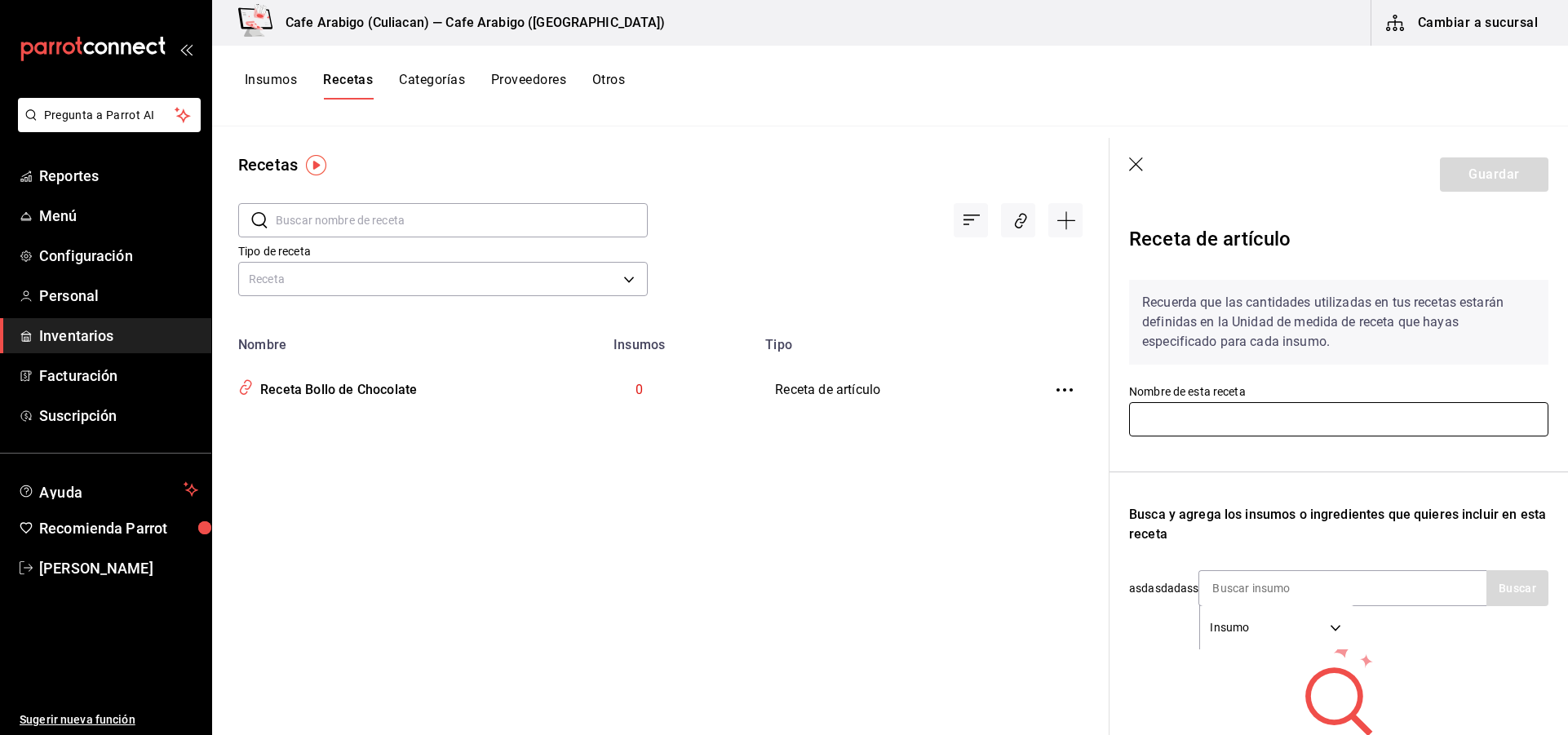
click at [1245, 423] on input "text" at bounding box center [1338, 419] width 420 height 34
click at [1302, 604] on input at bounding box center [1281, 588] width 163 height 34
type input "bollo"
click at [1492, 581] on button "Buscar" at bounding box center [1518, 588] width 62 height 36
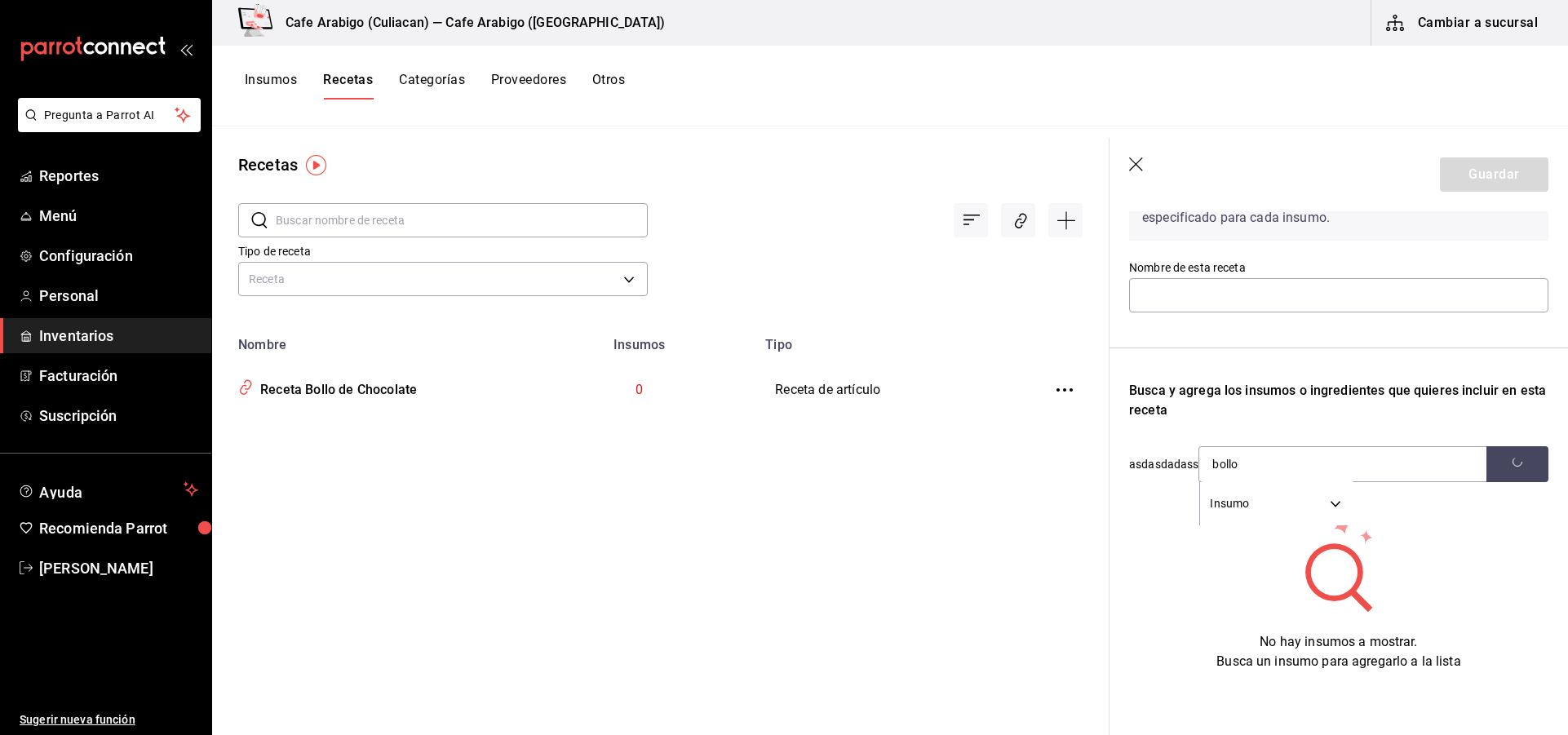
scroll to position [138, 0]
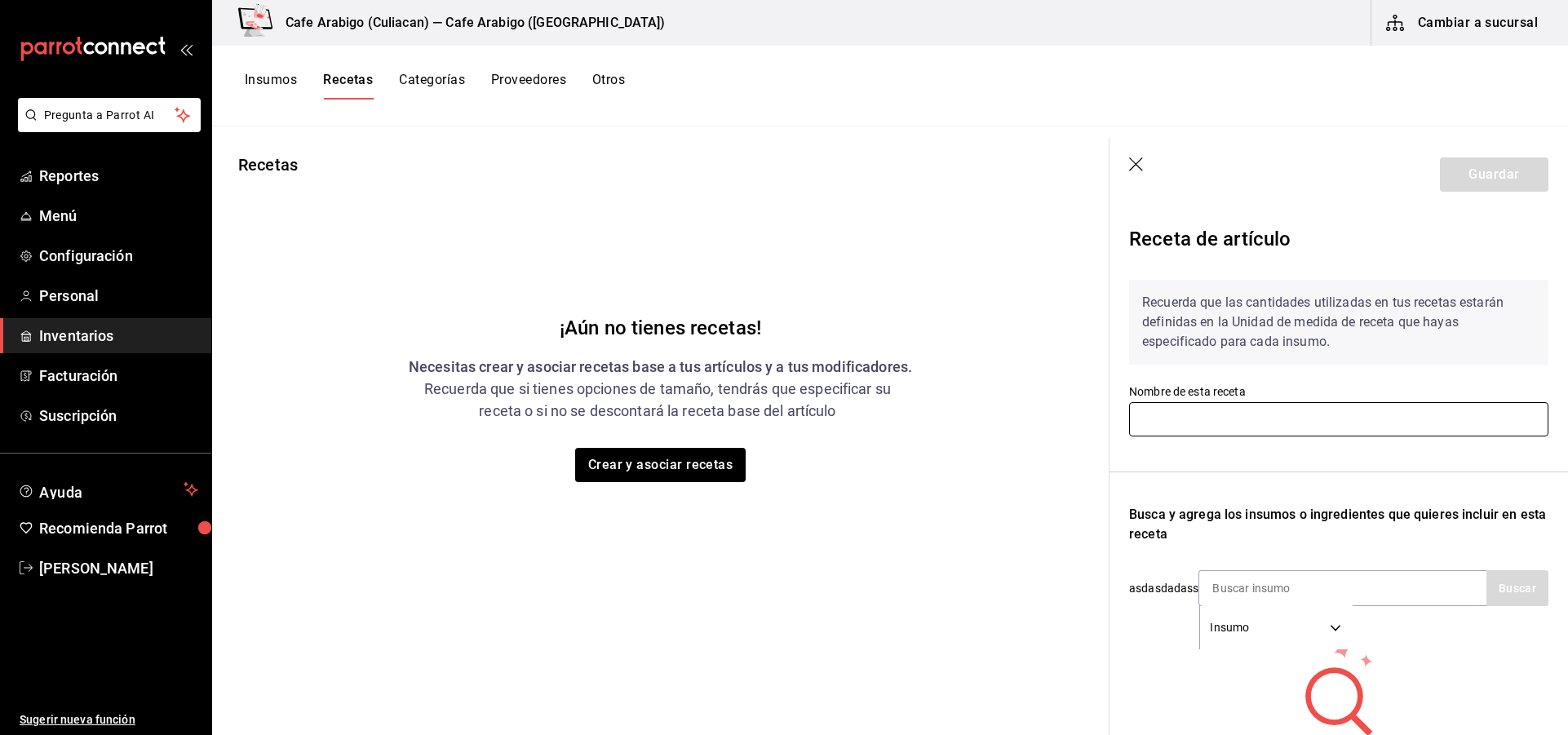
click at [1213, 427] on input "text" at bounding box center [1338, 419] width 420 height 34
type input "Receta Bollo de Chocolate"
click at [1245, 597] on input at bounding box center [1281, 588] width 163 height 34
type input "bollo de chocolate"
click at [1344, 633] on body "Pregunta a Parrot AI Reportes Menú Configuración Personal Inventarios Facturaci…" at bounding box center [784, 362] width 1568 height 724
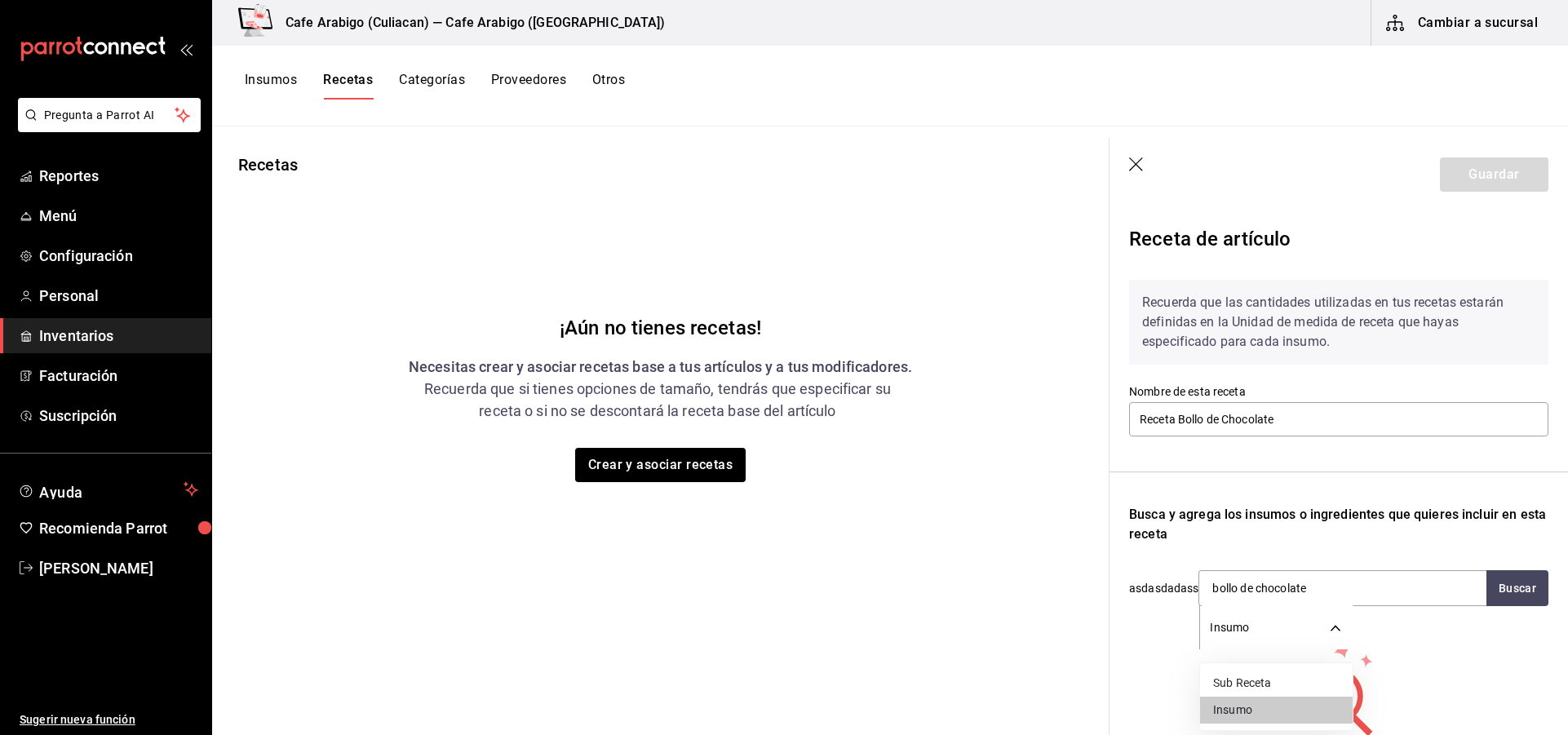
click at [1270, 686] on li "Sub Receta" at bounding box center [1276, 684] width 152 height 27
click at [1334, 635] on body "Pregunta a Parrot AI Reportes Menú Configuración Personal Inventarios Facturaci…" at bounding box center [784, 362] width 1568 height 724
click at [1260, 709] on li "Insumo" at bounding box center [1276, 711] width 152 height 27
type input "SUPPLY"
click at [1186, 586] on div "asdasdadass bollo de chocolate Insumo SUPPLY Buscar" at bounding box center [1338, 588] width 420 height 36
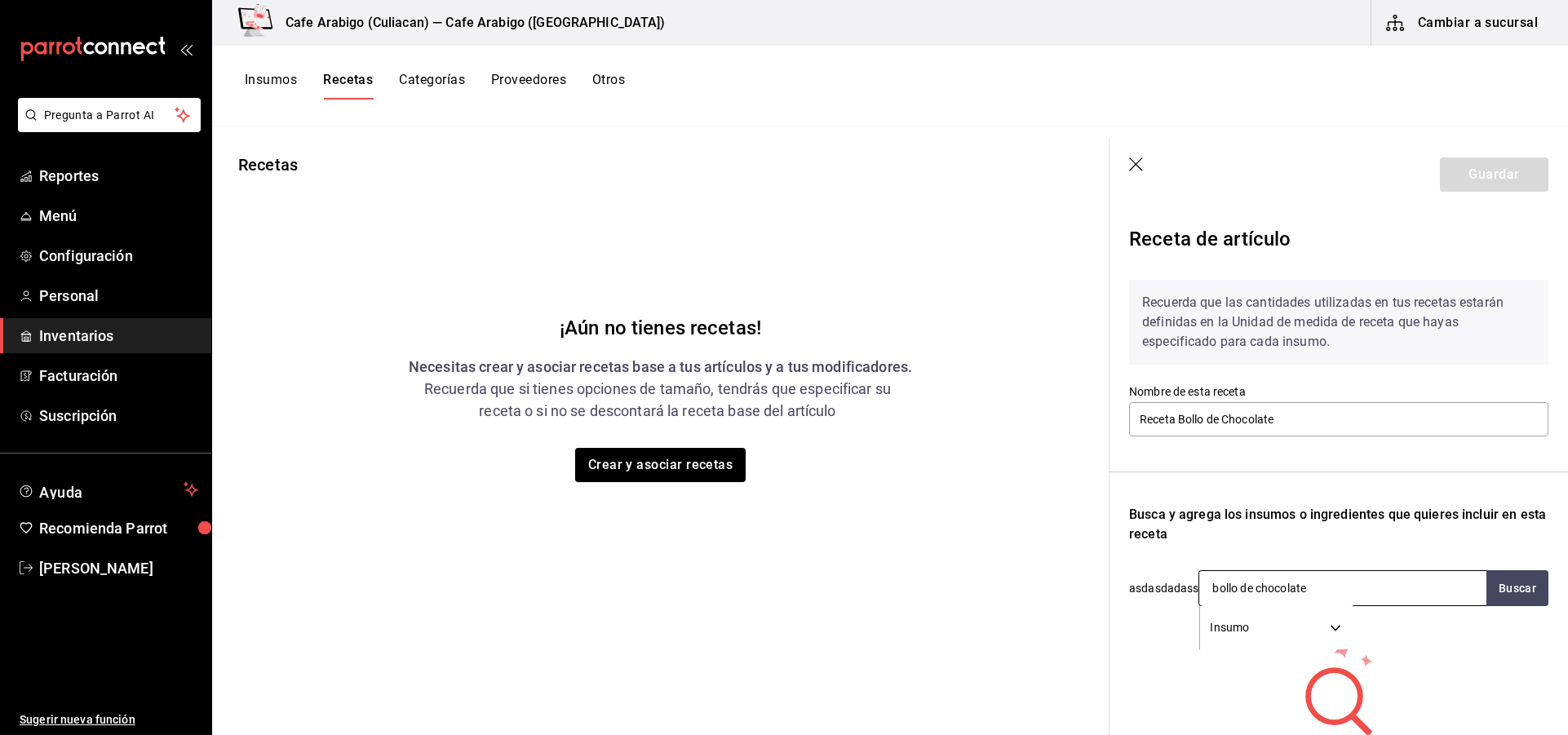
click at [1330, 584] on input "bollo de chocolate" at bounding box center [1281, 588] width 163 height 34
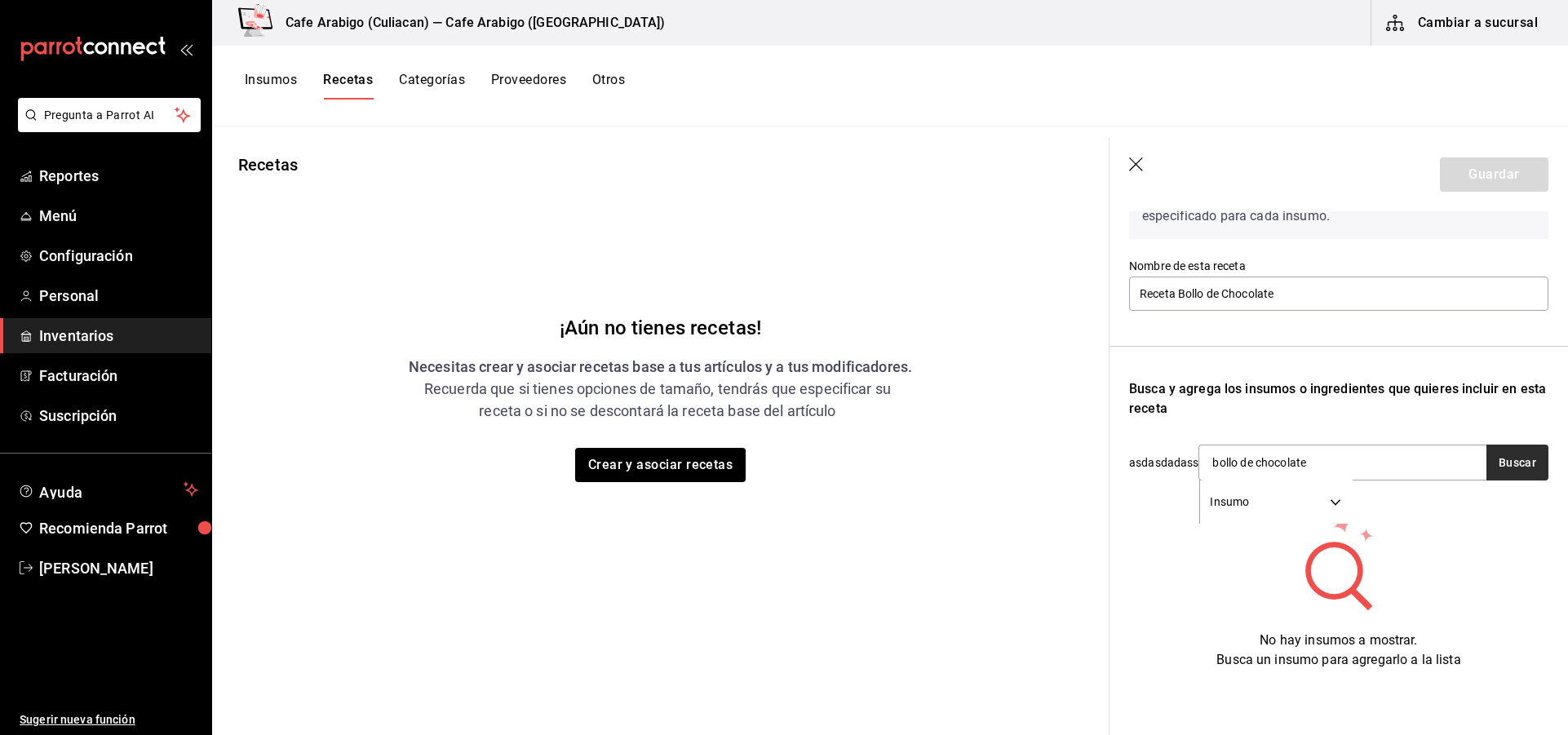
type input "bollo de chocolate"
click at [1496, 455] on button "Buscar" at bounding box center [1518, 463] width 62 height 36
click at [662, 461] on button "Crear y asociar recetas" at bounding box center [661, 465] width 173 height 34
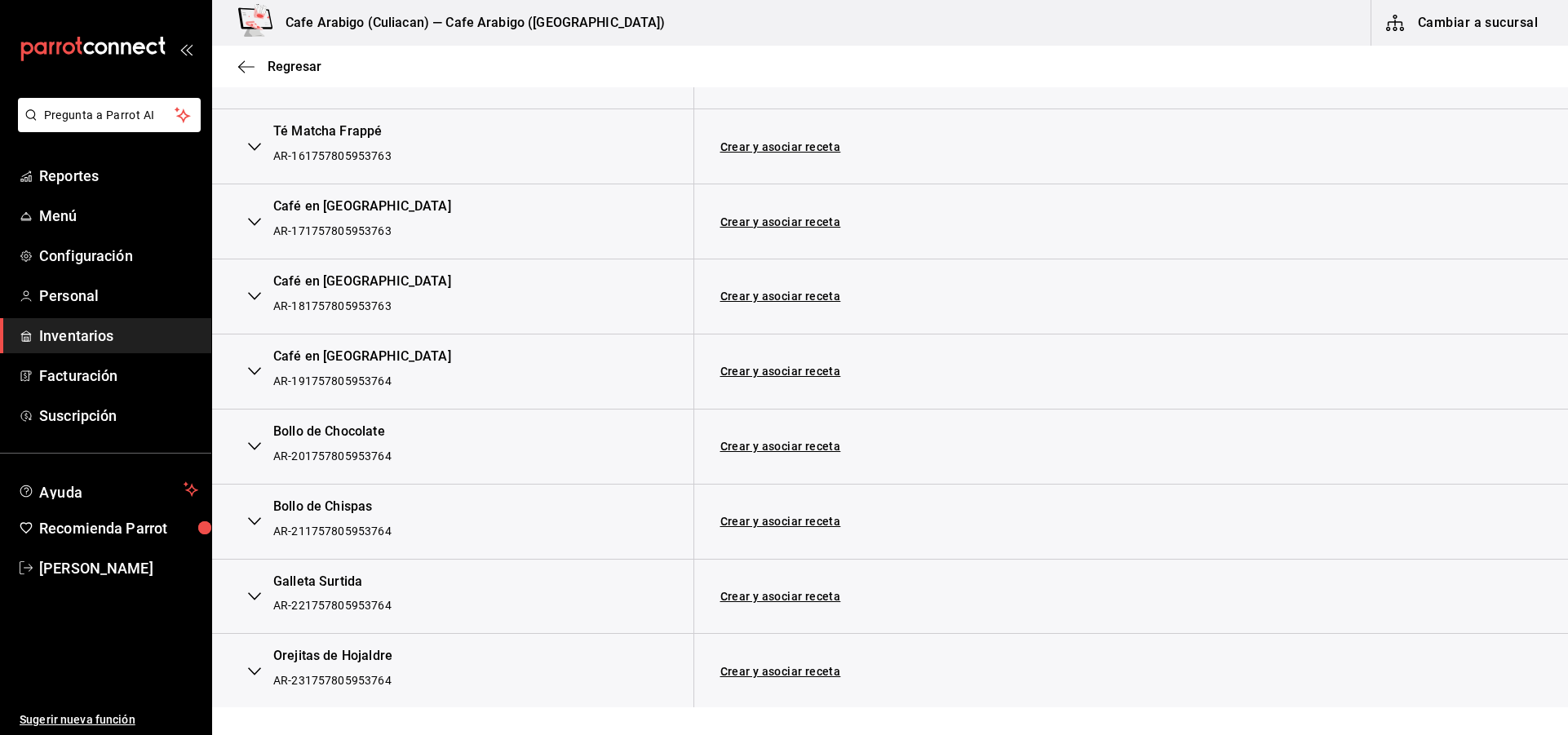
scroll to position [1455, 0]
click at [811, 443] on link "Crear y asociar receta" at bounding box center [781, 445] width 121 height 12
click at [832, 443] on link "Receta Bollo de Chocolate" at bounding box center [793, 445] width 145 height 13
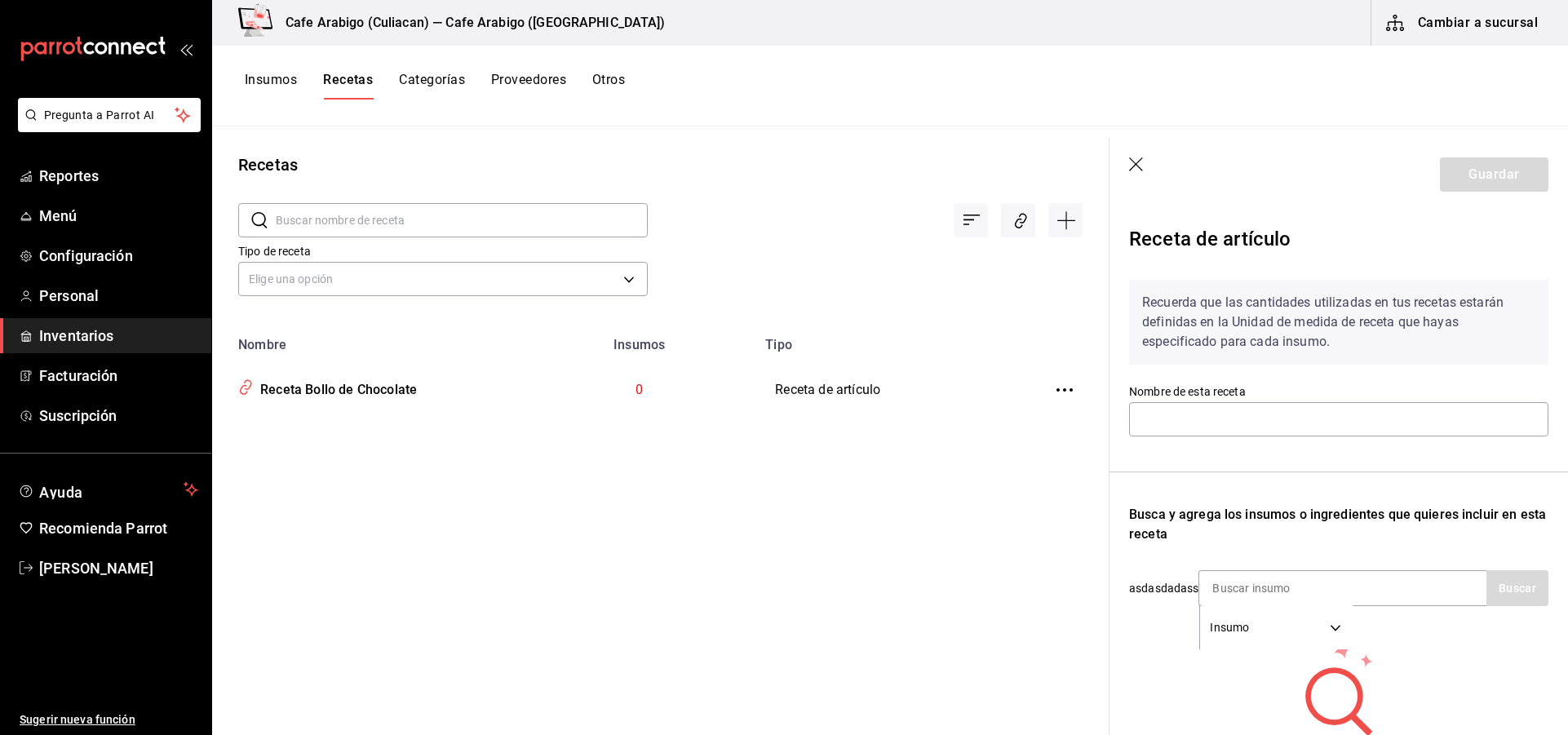
type input "Receta Bollo de Chocolate"
click at [1297, 593] on input at bounding box center [1281, 588] width 163 height 34
type input "a"
type input "w"
type input "c"
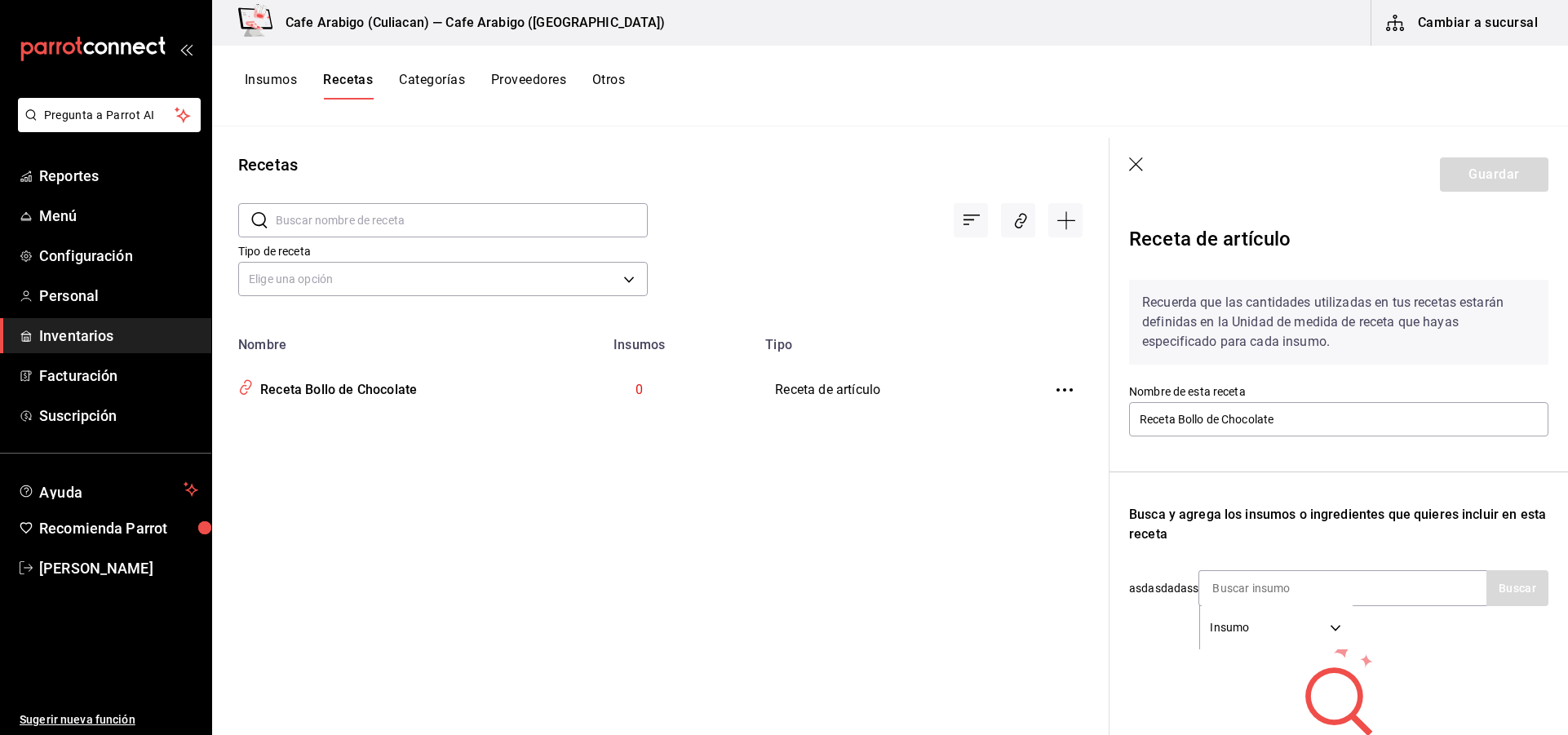
type input "v"
type input "f"
type input "g"
